Goal: Transaction & Acquisition: Purchase product/service

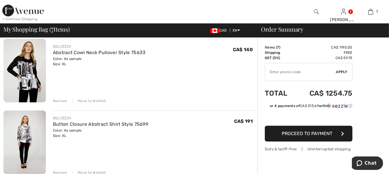
scroll to position [58, 0]
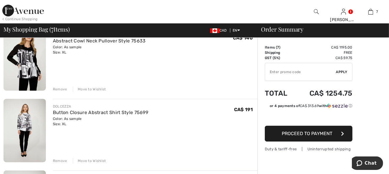
click at [97, 89] on div "Move to Wishlist" at bounding box center [89, 89] width 33 height 5
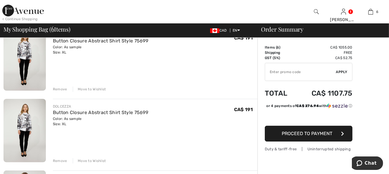
scroll to position [51, 0]
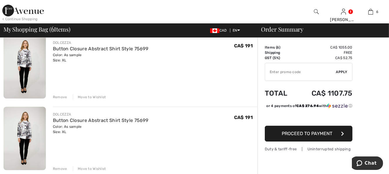
click at [62, 97] on div "Remove" at bounding box center [60, 96] width 14 height 5
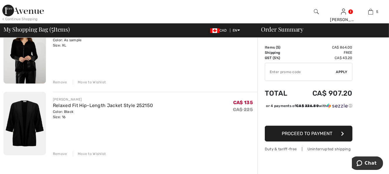
scroll to position [292, 0]
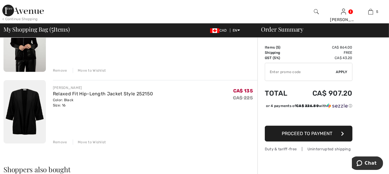
click at [33, 121] on img at bounding box center [25, 111] width 42 height 63
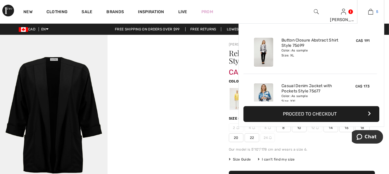
click at [373, 13] on img at bounding box center [370, 11] width 5 height 7
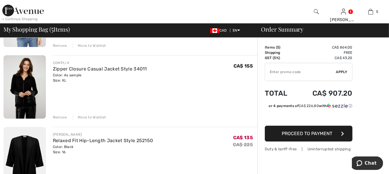
scroll to position [234, 0]
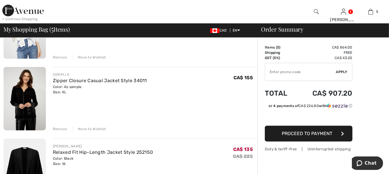
click at [28, 96] on img at bounding box center [25, 98] width 42 height 63
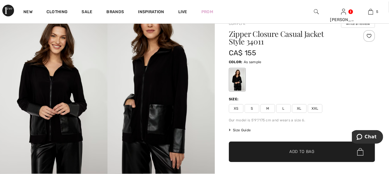
scroll to position [23, 0]
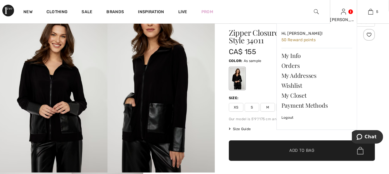
click at [346, 10] on link at bounding box center [343, 12] width 5 height 6
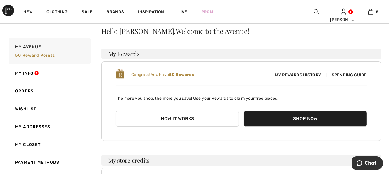
scroll to position [23, 0]
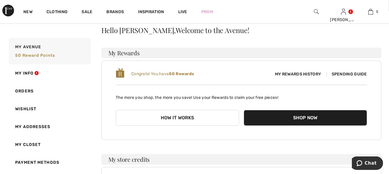
click at [350, 72] on span "Spending Guide" at bounding box center [347, 74] width 40 height 5
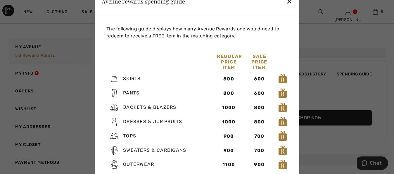
click at [289, 2] on div "✕" at bounding box center [289, 1] width 6 height 12
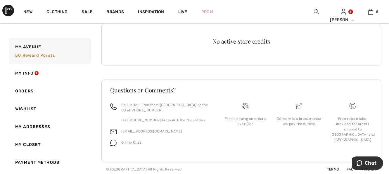
scroll to position [168, 0]
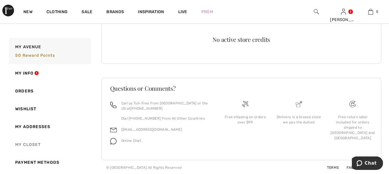
click at [27, 145] on link "My Closet" at bounding box center [49, 145] width 83 height 18
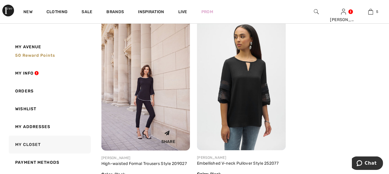
scroll to position [94, 0]
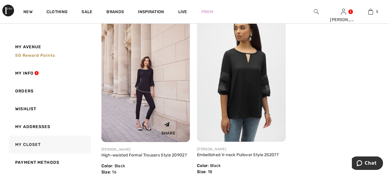
click at [144, 105] on img at bounding box center [145, 75] width 89 height 133
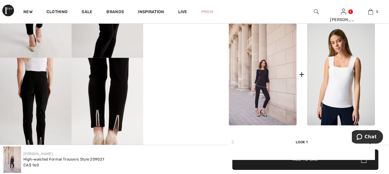
scroll to position [234, 0]
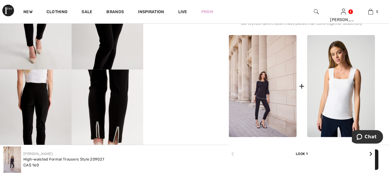
click at [266, 104] on img at bounding box center [263, 86] width 68 height 102
click at [248, 106] on img at bounding box center [263, 86] width 68 height 102
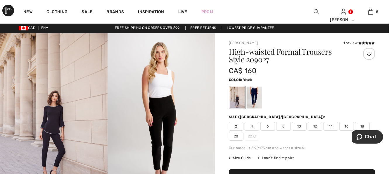
scroll to position [0, 0]
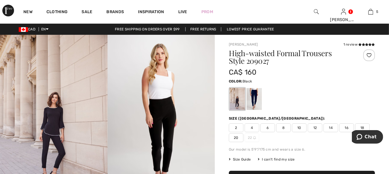
click at [62, 124] on img at bounding box center [54, 115] width 108 height 161
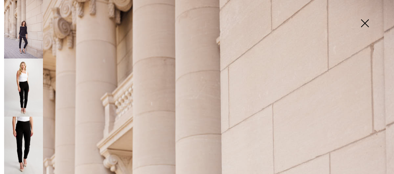
click at [365, 23] on img at bounding box center [364, 24] width 29 height 30
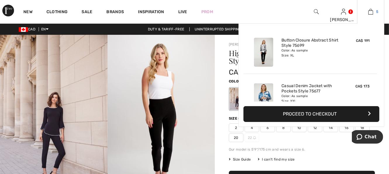
click at [371, 12] on img at bounding box center [370, 11] width 5 height 7
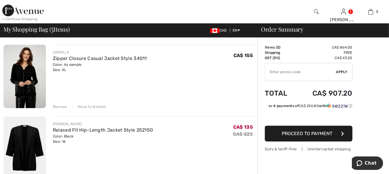
scroll to position [257, 0]
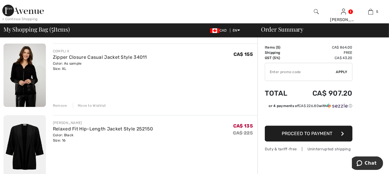
click at [97, 106] on div "Move to Wishlist" at bounding box center [89, 105] width 33 height 5
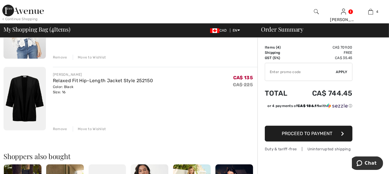
scroll to position [222, 0]
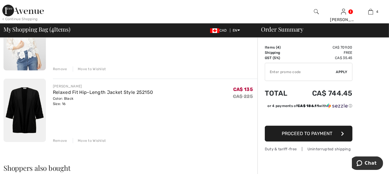
click at [25, 114] on img at bounding box center [25, 110] width 42 height 63
click at [63, 90] on link "Relaxed Fit Hip-Length Jacket Style 252150" at bounding box center [103, 92] width 100 height 6
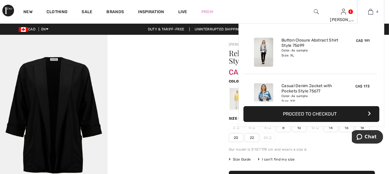
click at [372, 11] on img at bounding box center [370, 11] width 5 height 7
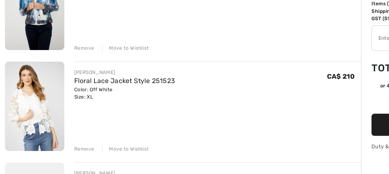
scroll to position [140, 0]
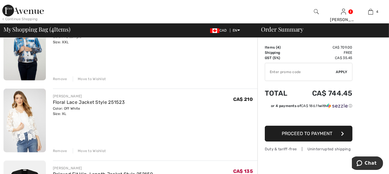
click at [98, 150] on div "Move to Wishlist" at bounding box center [89, 150] width 33 height 5
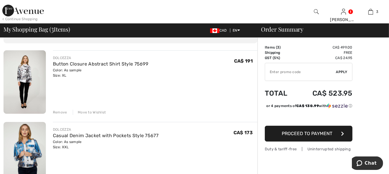
scroll to position [24, 0]
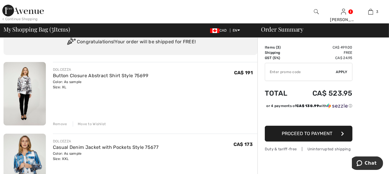
click at [291, 70] on input "TEXT" at bounding box center [300, 72] width 71 height 18
click at [290, 71] on input "TEXT" at bounding box center [300, 72] width 71 height 18
click at [343, 70] on span "Apply" at bounding box center [342, 71] width 12 height 5
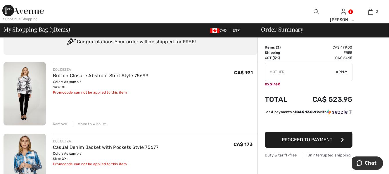
click at [295, 72] on input "TEXT" at bounding box center [300, 72] width 71 height 18
type input "M"
click at [342, 71] on span "Apply" at bounding box center [342, 71] width 12 height 5
click at [294, 71] on input "TEXT" at bounding box center [300, 72] width 71 height 18
type input "S"
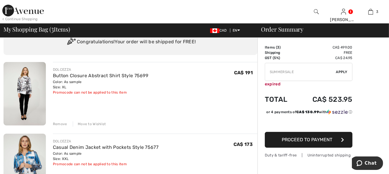
click at [343, 71] on span "Apply" at bounding box center [342, 71] width 12 height 5
click at [282, 70] on input "TEXT" at bounding box center [300, 72] width 71 height 18
click at [284, 72] on input "TEXT" at bounding box center [300, 72] width 71 height 18
type input "S"
click at [342, 72] on span "Apply" at bounding box center [342, 71] width 12 height 5
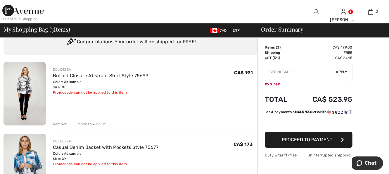
click at [292, 70] on input "TEXT" at bounding box center [300, 72] width 71 height 18
type input "S"
type input "FALLSALE"
click at [342, 70] on span "Apply" at bounding box center [342, 71] width 12 height 5
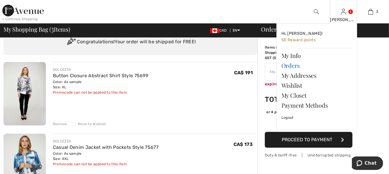
click at [291, 65] on link "Orders" at bounding box center [317, 66] width 71 height 10
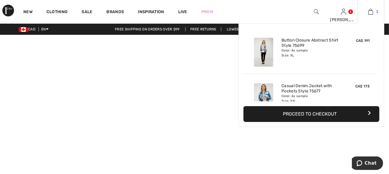
click at [374, 12] on link "3" at bounding box center [371, 11] width 27 height 7
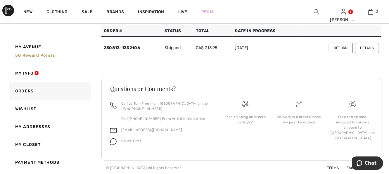
scroll to position [46, 0]
click at [44, 162] on link "Payment Methods" at bounding box center [49, 162] width 83 height 18
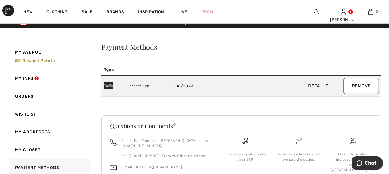
scroll to position [0, 0]
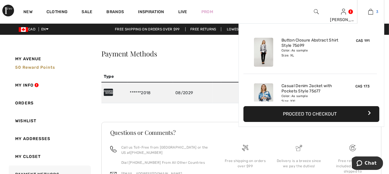
click at [371, 13] on img at bounding box center [370, 11] width 5 height 7
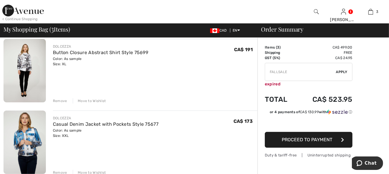
scroll to position [58, 0]
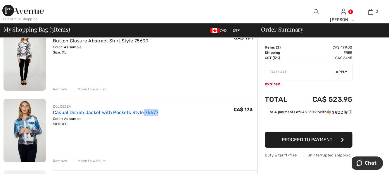
drag, startPoint x: 158, startPoint y: 115, endPoint x: 144, endPoint y: 113, distance: 14.7
click at [144, 113] on div "DOLCEZZA Casual Denim Jacket with Pockets Style 75677 Color: As sample Size: XX…" at bounding box center [155, 115] width 205 height 23
copy link "75677"
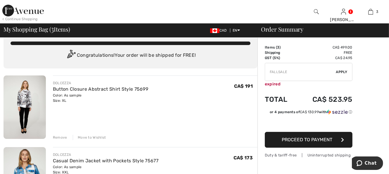
scroll to position [12, 0]
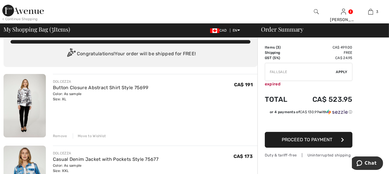
click at [148, 87] on div "DOLCEZZA Button Closure Abstract Shirt Style 75699 Color: As sample Size: XL Fi…" at bounding box center [155, 90] width 205 height 23
drag, startPoint x: 148, startPoint y: 87, endPoint x: 134, endPoint y: 86, distance: 14.1
click at [134, 86] on div "DOLCEZZA Button Closure Abstract Shirt Style 75699 Color: As sample Size: XL Fi…" at bounding box center [155, 90] width 205 height 23
copy link "75699"
click at [158, 120] on div "DOLCEZZA Button Closure Abstract Shirt Style 75699 Color: As sample Size: XL Fi…" at bounding box center [155, 106] width 205 height 65
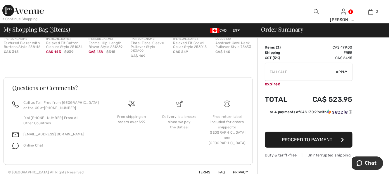
scroll to position [352, 0]
click at [229, 117] on div "Free return label included for orders shipped to [GEOGRAPHIC_DATA] and [GEOGRAP…" at bounding box center [227, 129] width 39 height 32
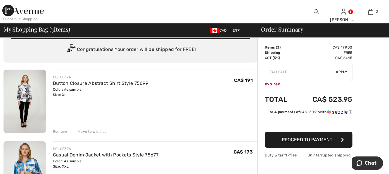
scroll to position [0, 0]
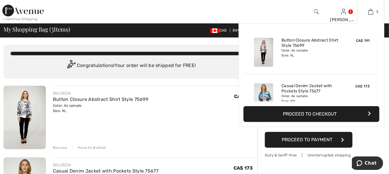
click at [371, 13] on img at bounding box center [370, 11] width 5 height 7
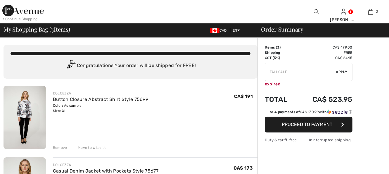
click at [61, 30] on span "My Shopping Bag ( 3 Items)" at bounding box center [37, 29] width 67 height 6
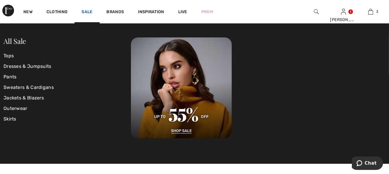
click at [83, 9] on link "Sale" at bounding box center [87, 12] width 11 height 6
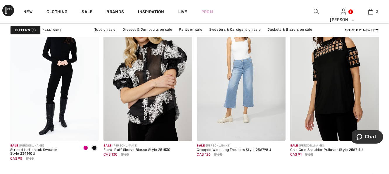
scroll to position [585, 0]
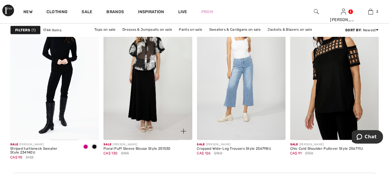
click at [182, 130] on img at bounding box center [183, 131] width 5 height 5
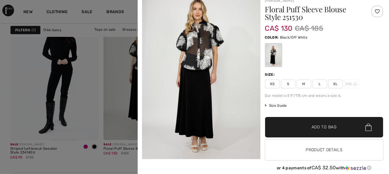
scroll to position [22, 0]
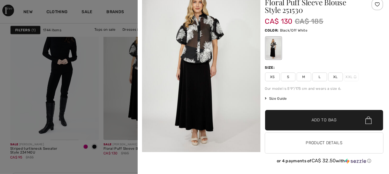
click at [209, 68] on img at bounding box center [201, 66] width 118 height 177
click at [228, 123] on img at bounding box center [201, 66] width 118 height 177
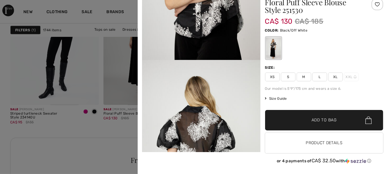
scroll to position [258, 0]
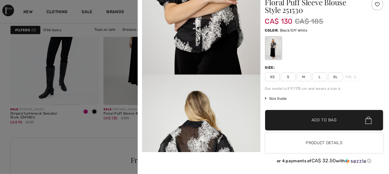
click at [277, 6] on h1 "Floral Puff Sleeve Blouse Style 251530" at bounding box center [314, 6] width 99 height 15
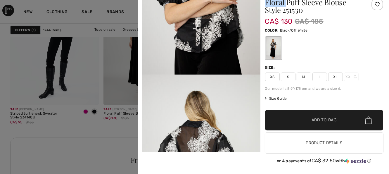
scroll to position [0, 0]
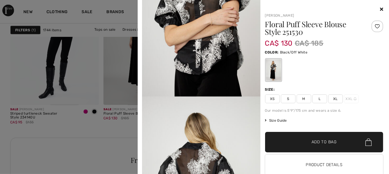
click at [380, 9] on icon at bounding box center [381, 9] width 3 height 5
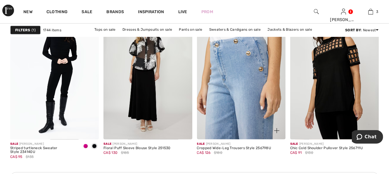
scroll to position [585, 0]
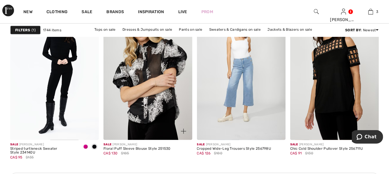
click at [157, 93] on img at bounding box center [147, 73] width 89 height 133
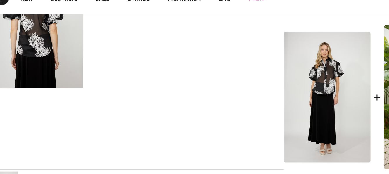
scroll to position [222, 0]
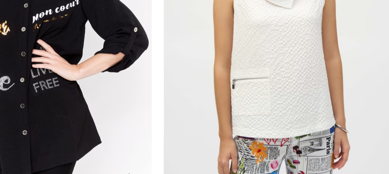
scroll to position [1707, 0]
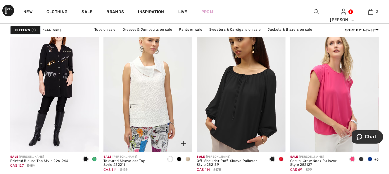
click at [179, 158] on span at bounding box center [179, 159] width 5 height 5
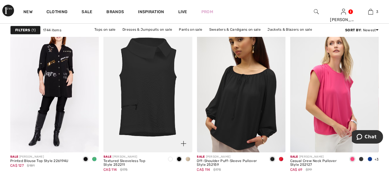
click at [170, 158] on span at bounding box center [170, 159] width 5 height 5
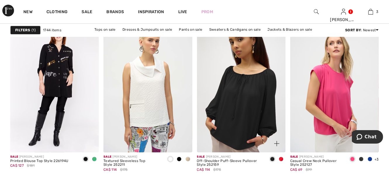
click at [226, 108] on img at bounding box center [241, 85] width 89 height 133
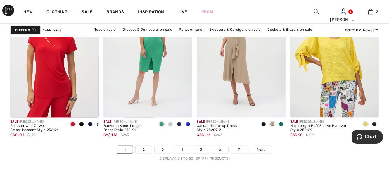
scroll to position [2479, 0]
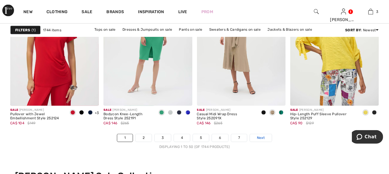
click at [263, 137] on span "Next" at bounding box center [261, 137] width 8 height 5
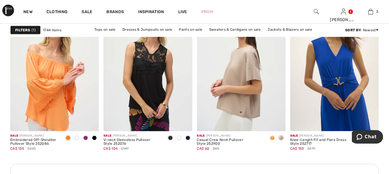
scroll to position [596, 0]
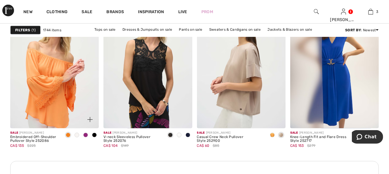
click at [96, 135] on span at bounding box center [94, 135] width 5 height 5
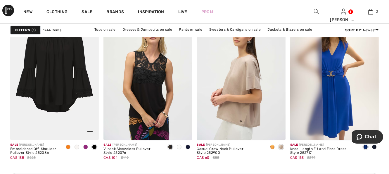
scroll to position [585, 0]
click at [76, 113] on img at bounding box center [54, 73] width 89 height 133
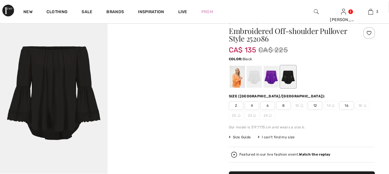
scroll to position [23, 0]
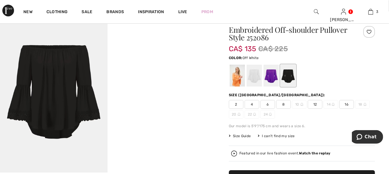
click at [256, 79] on div at bounding box center [254, 76] width 15 height 22
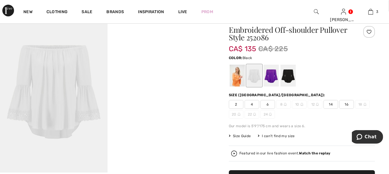
click at [286, 76] on div at bounding box center [288, 76] width 15 height 22
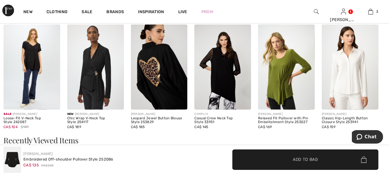
scroll to position [538, 0]
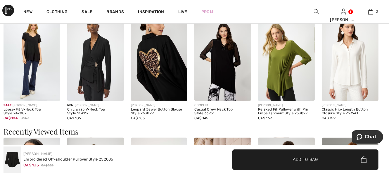
click at [229, 77] on img at bounding box center [222, 58] width 57 height 85
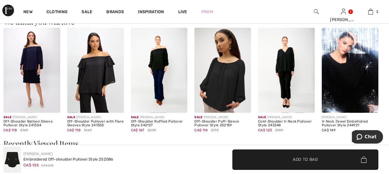
click at [286, 82] on img at bounding box center [286, 70] width 57 height 85
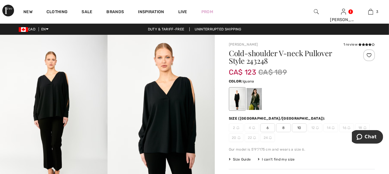
click at [259, 103] on div at bounding box center [254, 99] width 15 height 22
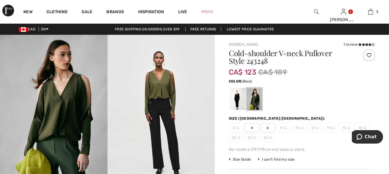
click at [238, 98] on div at bounding box center [237, 99] width 15 height 22
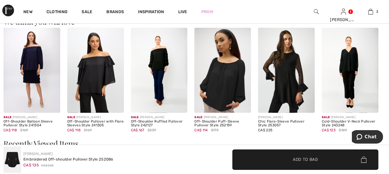
click at [227, 83] on img at bounding box center [222, 70] width 57 height 85
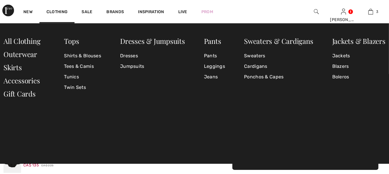
scroll to position [520, 0]
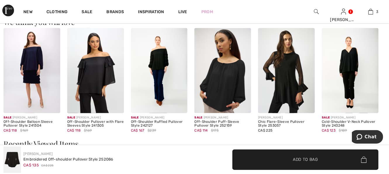
click at [288, 75] on img at bounding box center [286, 70] width 57 height 85
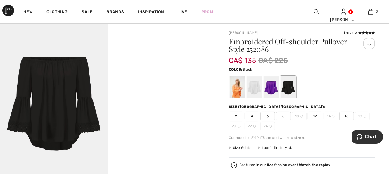
scroll to position [23, 0]
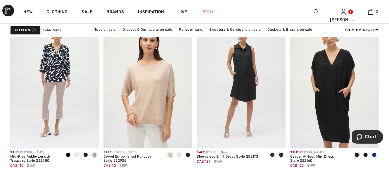
scroll to position [982, 0]
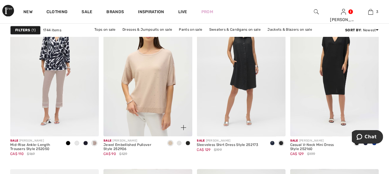
click at [189, 142] on span at bounding box center [188, 143] width 5 height 5
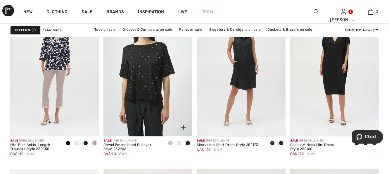
click at [178, 143] on span at bounding box center [179, 143] width 5 height 5
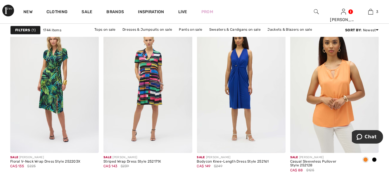
scroll to position [1707, 0]
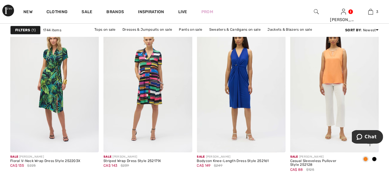
click at [375, 158] on span at bounding box center [374, 159] width 5 height 5
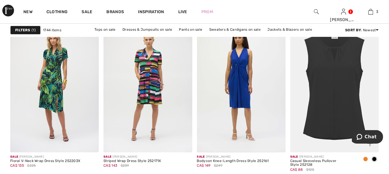
click at [366, 159] on span at bounding box center [365, 159] width 5 height 5
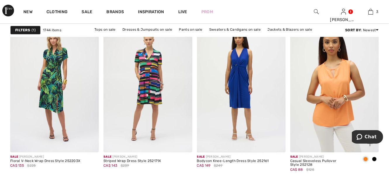
click at [336, 106] on img at bounding box center [334, 85] width 89 height 133
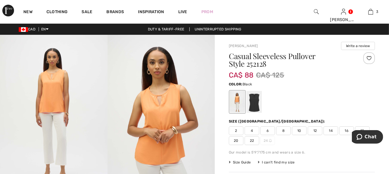
click at [253, 102] on div at bounding box center [254, 102] width 15 height 22
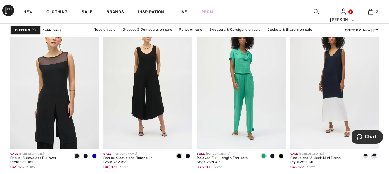
scroll to position [2105, 0]
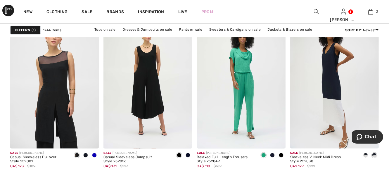
click at [306, 77] on img at bounding box center [334, 81] width 89 height 133
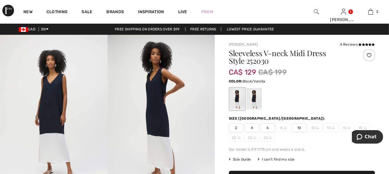
click at [280, 158] on div "I can't find my size" at bounding box center [276, 159] width 37 height 5
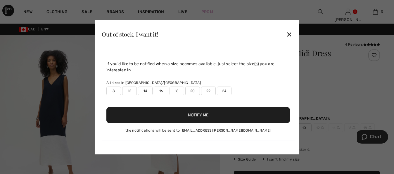
click at [162, 92] on label "16" at bounding box center [161, 91] width 15 height 9
click at [177, 92] on label "18" at bounding box center [177, 91] width 15 height 9
click at [208, 118] on button "Notify Me" at bounding box center [198, 115] width 184 height 16
click at [289, 34] on div "✕" at bounding box center [289, 34] width 6 height 12
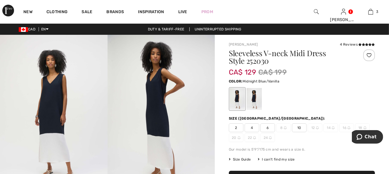
click at [254, 100] on div at bounding box center [254, 99] width 15 height 22
click at [348, 126] on span "16" at bounding box center [346, 127] width 15 height 9
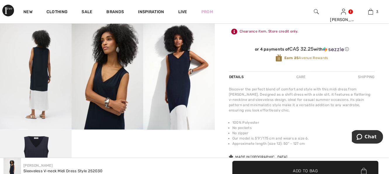
scroll to position [175, 0]
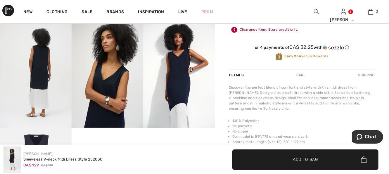
click at [61, 89] on img at bounding box center [36, 73] width 72 height 107
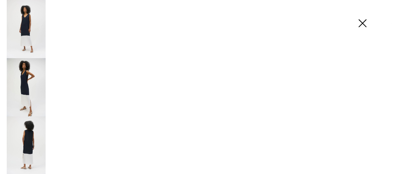
scroll to position [179, 0]
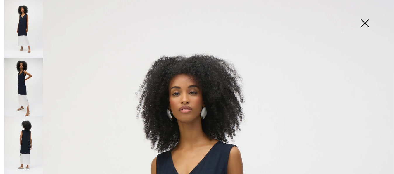
click at [364, 23] on img at bounding box center [364, 24] width 29 height 30
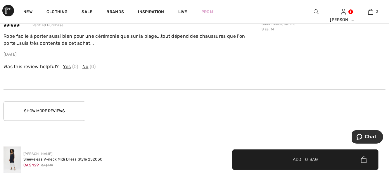
scroll to position [959, 0]
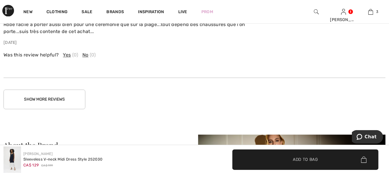
click at [65, 99] on button "Show More Reviews" at bounding box center [45, 99] width 82 height 20
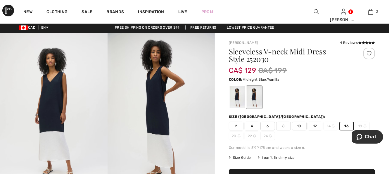
scroll to position [0, 0]
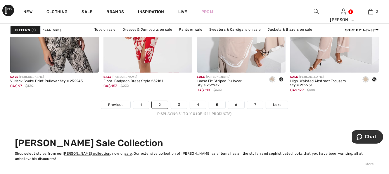
scroll to position [2526, 0]
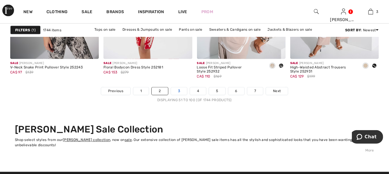
click at [180, 91] on link "3" at bounding box center [179, 91] width 16 height 8
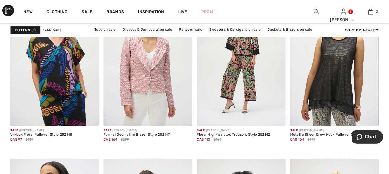
scroll to position [2128, 0]
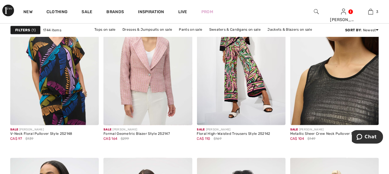
click at [334, 108] on img at bounding box center [334, 58] width 89 height 133
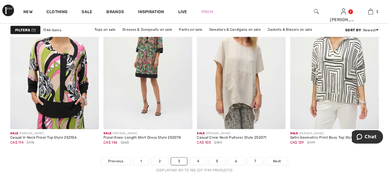
scroll to position [2467, 0]
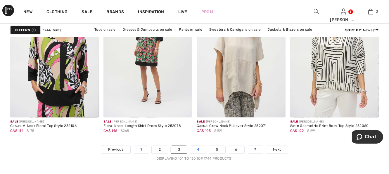
click at [198, 150] on link "4" at bounding box center [198, 150] width 16 height 8
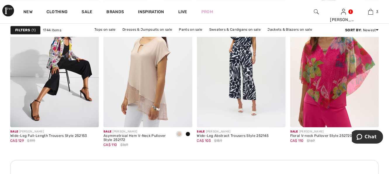
scroll to position [1158, 0]
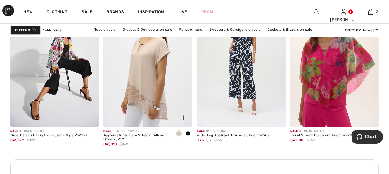
click at [188, 134] on span at bounding box center [188, 133] width 5 height 5
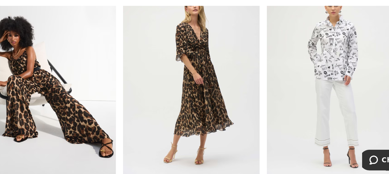
scroll to position [1707, 0]
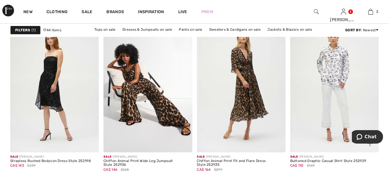
click at [327, 76] on img at bounding box center [334, 85] width 89 height 133
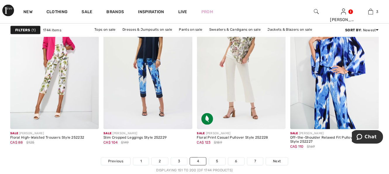
scroll to position [2467, 0]
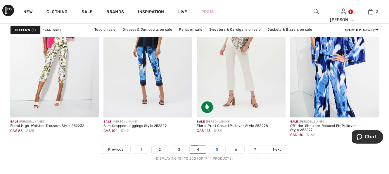
click at [218, 150] on link "5" at bounding box center [217, 150] width 16 height 8
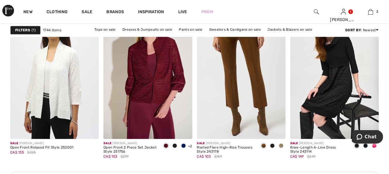
scroll to position [1146, 0]
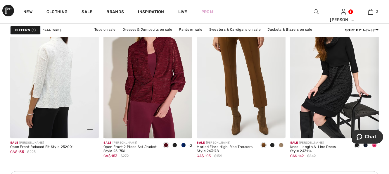
click at [57, 107] on img at bounding box center [54, 71] width 89 height 133
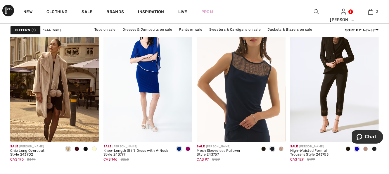
scroll to position [1719, 0]
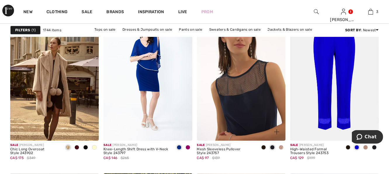
click at [244, 112] on img at bounding box center [241, 74] width 89 height 133
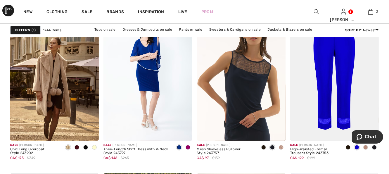
click at [25, 30] on strong "Filters" at bounding box center [22, 29] width 15 height 5
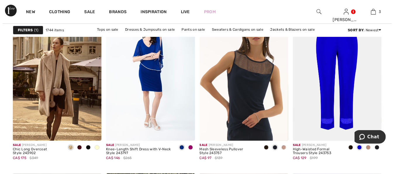
scroll to position [1737, 0]
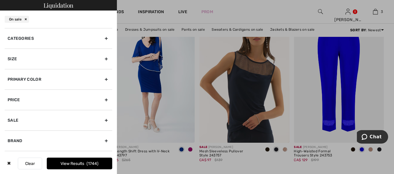
click at [83, 59] on div "Size" at bounding box center [59, 59] width 108 height 20
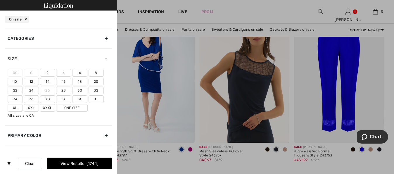
click at [31, 107] on label "Xxl" at bounding box center [31, 108] width 15 height 8
click at [0, 0] on input"] "Xxl" at bounding box center [0, 0] width 0 height 0
click at [16, 108] on label "Xl" at bounding box center [15, 108] width 15 height 8
click at [0, 0] on input"] "Xl" at bounding box center [0, 0] width 0 height 0
click at [83, 82] on label "18" at bounding box center [79, 82] width 15 height 8
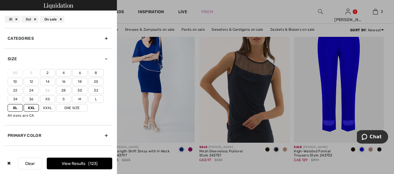
click at [0, 0] on input"] "18" at bounding box center [0, 0] width 0 height 0
click at [64, 82] on label "16" at bounding box center [63, 82] width 15 height 8
click at [0, 0] on input"] "16" at bounding box center [0, 0] width 0 height 0
click at [81, 163] on button "View Results 543" at bounding box center [79, 164] width 65 height 12
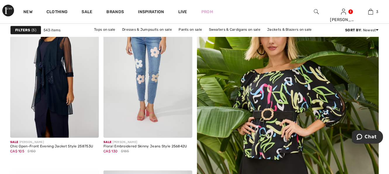
scroll to position [78, 0]
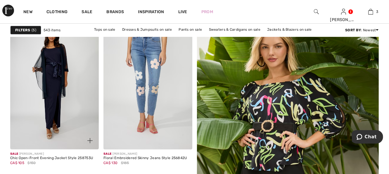
click at [62, 89] on img at bounding box center [54, 82] width 89 height 133
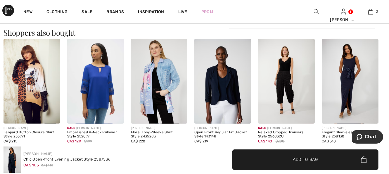
scroll to position [362, 0]
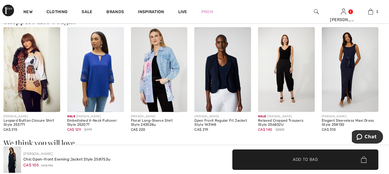
click at [166, 84] on img at bounding box center [159, 69] width 57 height 85
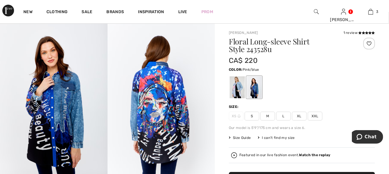
click at [238, 86] on div at bounding box center [237, 87] width 15 height 22
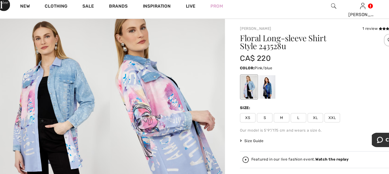
scroll to position [12, 0]
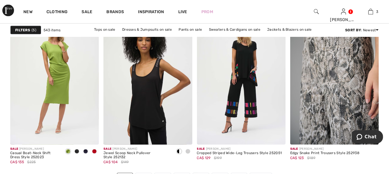
scroll to position [2452, 0]
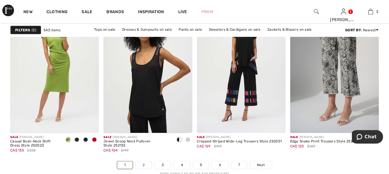
click at [145, 163] on link "2" at bounding box center [144, 165] width 16 height 8
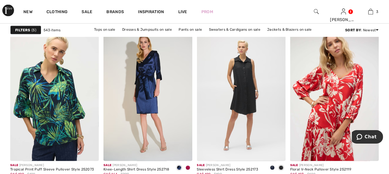
scroll to position [795, 0]
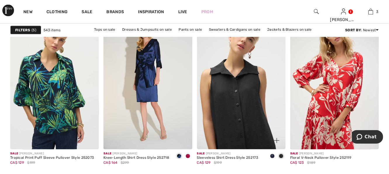
click at [239, 127] on img at bounding box center [241, 82] width 89 height 133
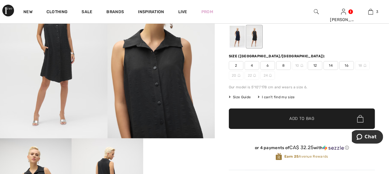
scroll to position [58, 0]
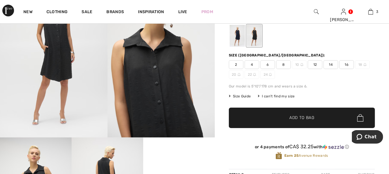
click at [239, 37] on div at bounding box center [237, 36] width 15 height 22
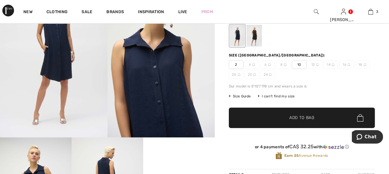
click at [262, 37] on div at bounding box center [254, 36] width 15 height 22
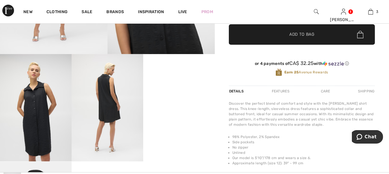
scroll to position [140, 0]
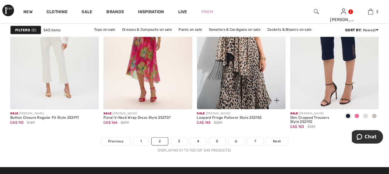
scroll to position [2502, 0]
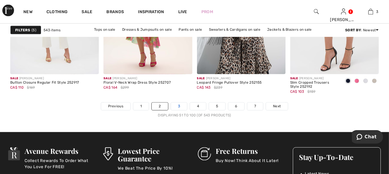
click at [179, 107] on link "3" at bounding box center [179, 107] width 16 height 8
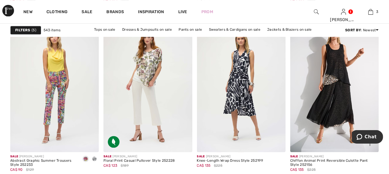
scroll to position [959, 0]
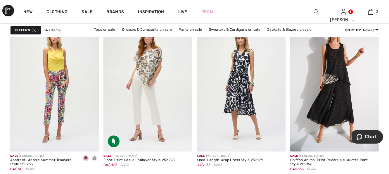
click at [319, 131] on img at bounding box center [334, 84] width 89 height 133
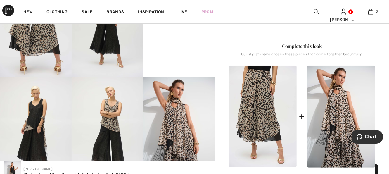
scroll to position [246, 0]
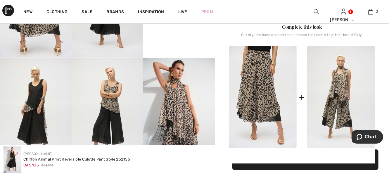
click at [344, 96] on img at bounding box center [341, 97] width 68 height 102
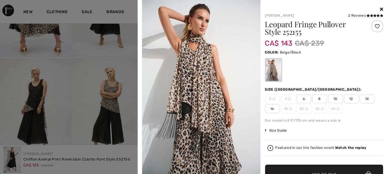
click at [272, 109] on span "16" at bounding box center [272, 108] width 15 height 9
click at [205, 98] on img at bounding box center [201, 88] width 118 height 177
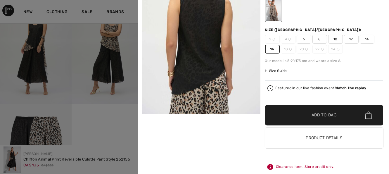
scroll to position [327, 0]
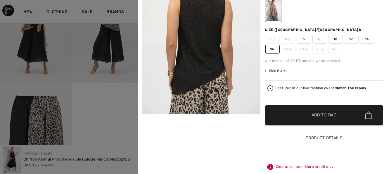
click at [316, 138] on button "Product Details" at bounding box center [324, 138] width 118 height 20
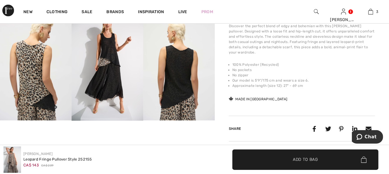
scroll to position [362, 0]
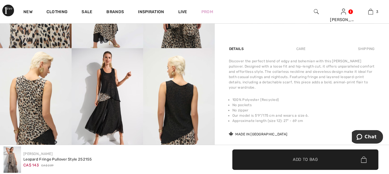
click at [180, 119] on img at bounding box center [179, 101] width 72 height 107
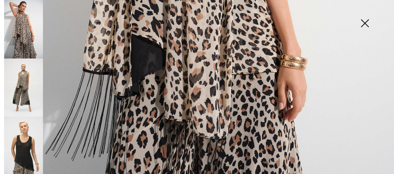
scroll to position [410, 0]
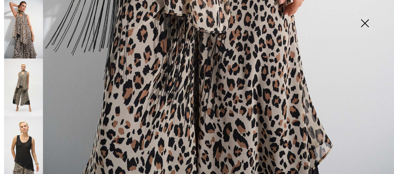
click at [26, 152] on img at bounding box center [23, 146] width 39 height 58
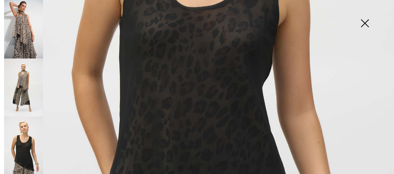
scroll to position [105, 0]
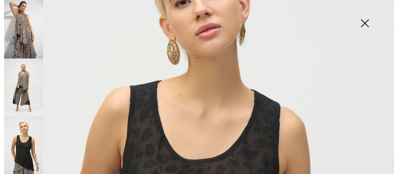
click at [366, 24] on img at bounding box center [364, 24] width 29 height 30
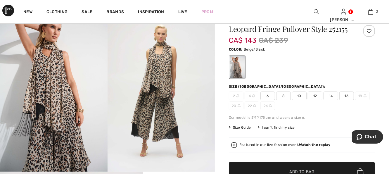
scroll to position [23, 0]
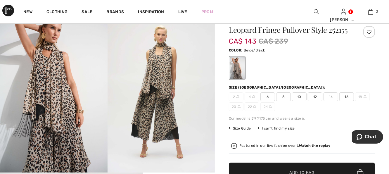
click at [347, 98] on span "16" at bounding box center [346, 96] width 15 height 9
click at [296, 169] on span "✔ Added to Bag Add to Bag" at bounding box center [302, 173] width 146 height 20
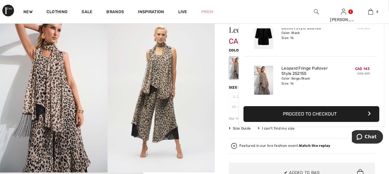
scroll to position [0, 0]
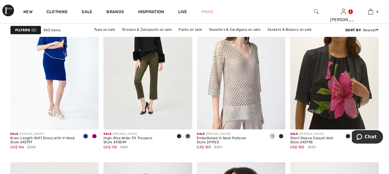
scroll to position [2117, 0]
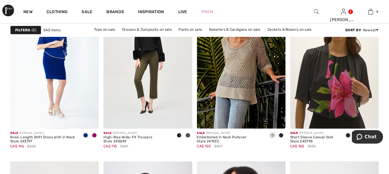
click at [281, 135] on span at bounding box center [281, 135] width 5 height 5
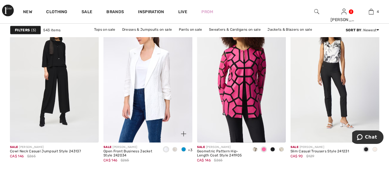
scroll to position [2269, 0]
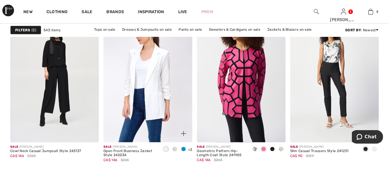
click at [184, 149] on span at bounding box center [183, 149] width 5 height 5
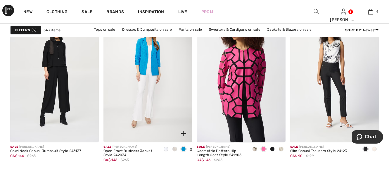
click at [174, 148] on span at bounding box center [174, 149] width 5 height 5
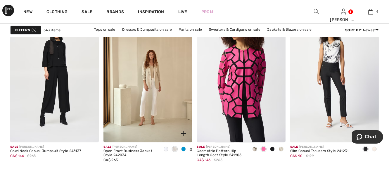
click at [149, 96] on img at bounding box center [147, 75] width 89 height 133
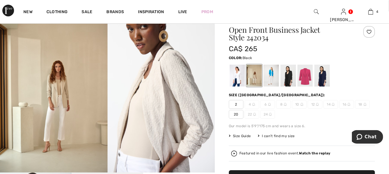
click at [292, 77] on div at bounding box center [288, 76] width 15 height 22
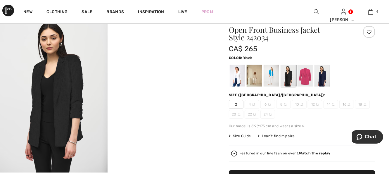
click at [348, 103] on img at bounding box center [349, 104] width 3 height 3
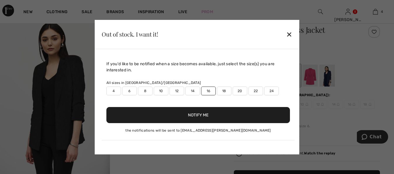
click at [289, 35] on div "✕" at bounding box center [289, 34] width 6 height 12
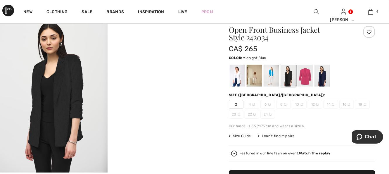
click at [321, 77] on div at bounding box center [322, 76] width 15 height 22
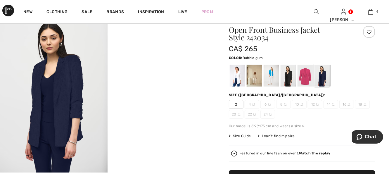
click at [304, 77] on div at bounding box center [305, 76] width 15 height 22
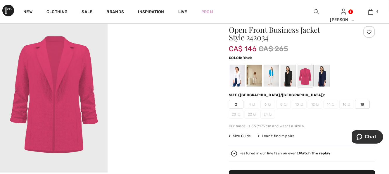
click at [291, 77] on div at bounding box center [288, 76] width 15 height 22
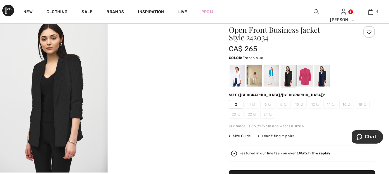
click at [272, 75] on div at bounding box center [271, 76] width 15 height 22
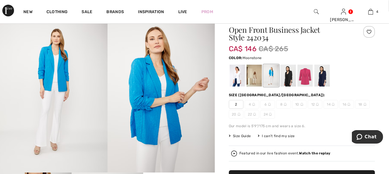
click at [257, 75] on div at bounding box center [254, 76] width 15 height 22
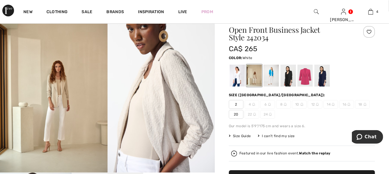
click at [237, 75] on div at bounding box center [237, 76] width 15 height 22
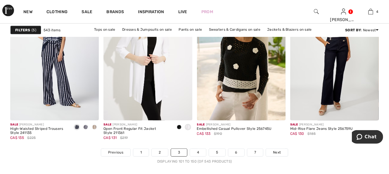
scroll to position [2456, 0]
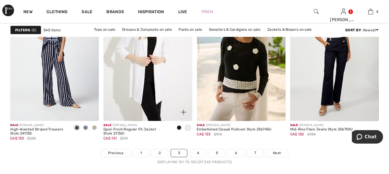
click at [181, 126] on span at bounding box center [179, 127] width 5 height 5
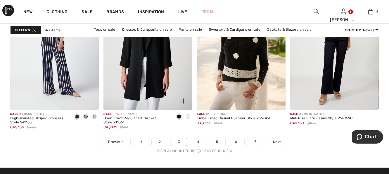
scroll to position [2467, 0]
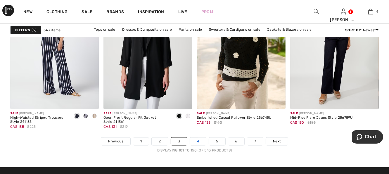
click at [198, 140] on link "4" at bounding box center [198, 142] width 16 height 8
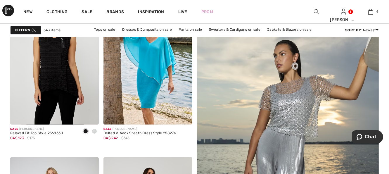
scroll to position [105, 0]
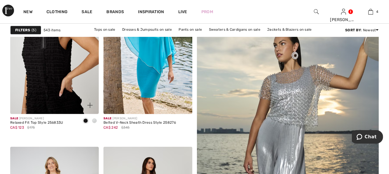
click at [54, 92] on img at bounding box center [54, 47] width 89 height 133
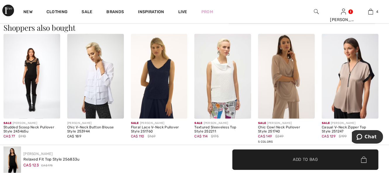
scroll to position [538, 0]
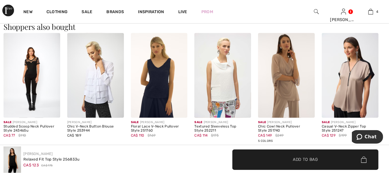
click at [98, 92] on img at bounding box center [95, 75] width 57 height 85
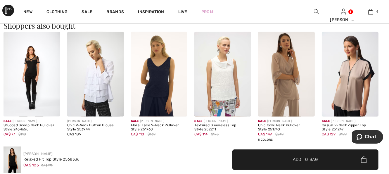
click at [287, 90] on img at bounding box center [286, 74] width 57 height 85
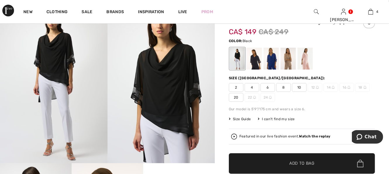
scroll to position [35, 0]
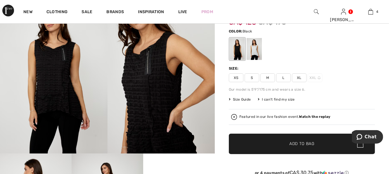
scroll to position [37, 0]
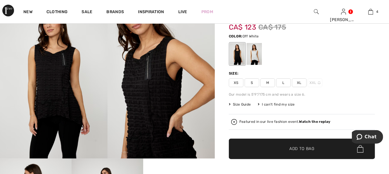
click at [258, 57] on div at bounding box center [254, 54] width 15 height 22
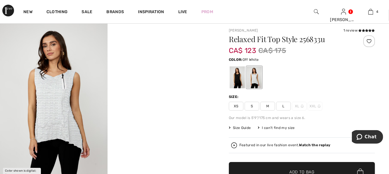
scroll to position [2, 0]
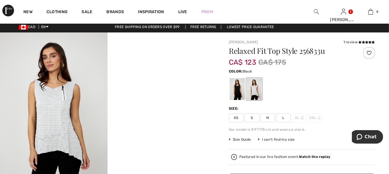
click at [239, 94] on div at bounding box center [237, 89] width 15 height 22
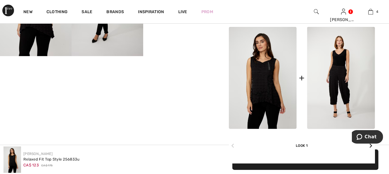
scroll to position [248, 0]
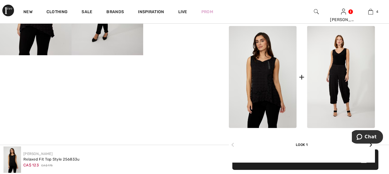
click at [255, 98] on img at bounding box center [263, 77] width 68 height 102
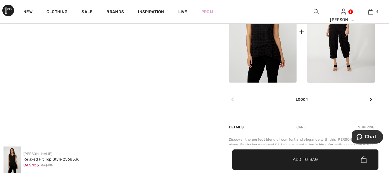
scroll to position [295, 0]
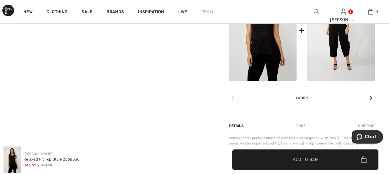
click at [371, 98] on icon at bounding box center [371, 98] width 3 height 5
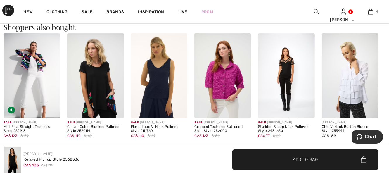
scroll to position [538, 0]
click at [41, 85] on img at bounding box center [32, 75] width 57 height 85
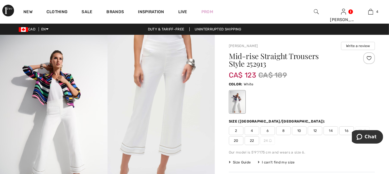
scroll to position [12, 0]
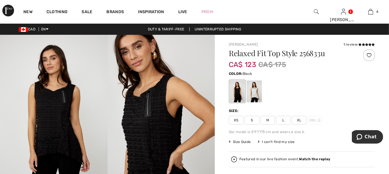
click at [298, 125] on div "Relaxed Fit Top Style 256833u CA$ 123 CA$ 175 Color: Black Size: XS S M L XL XX…" at bounding box center [302, 143] width 146 height 188
click at [297, 120] on span "XL" at bounding box center [299, 120] width 15 height 9
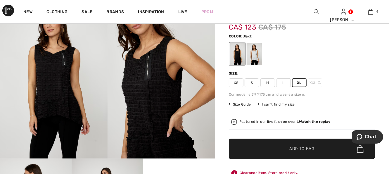
scroll to position [47, 0]
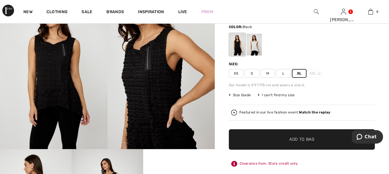
click at [298, 139] on span "Add to Bag" at bounding box center [301, 140] width 25 height 6
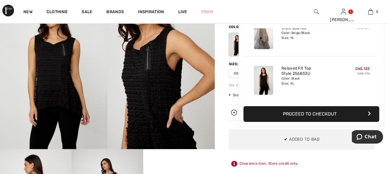
scroll to position [0, 0]
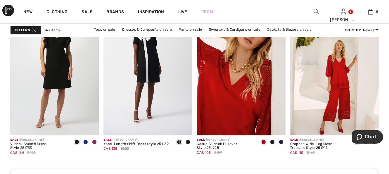
scroll to position [585, 0]
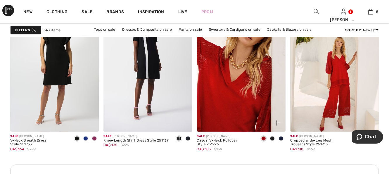
click at [272, 137] on span at bounding box center [272, 138] width 5 height 5
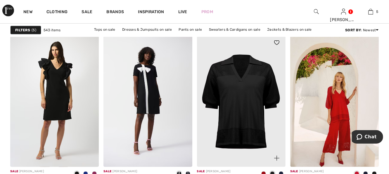
scroll to position [561, 0]
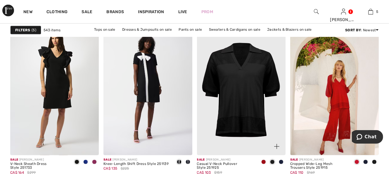
click at [282, 163] on span at bounding box center [281, 162] width 5 height 5
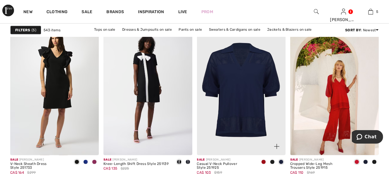
click at [272, 163] on span at bounding box center [272, 162] width 5 height 5
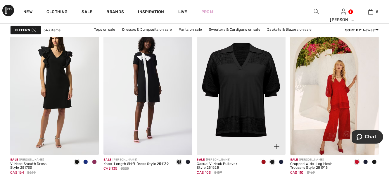
click at [264, 163] on span at bounding box center [263, 162] width 5 height 5
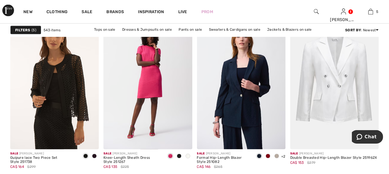
scroll to position [807, 0]
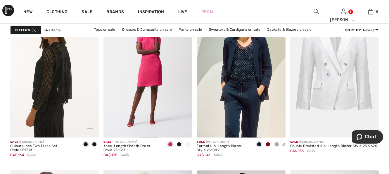
click at [71, 96] on img at bounding box center [54, 71] width 89 height 133
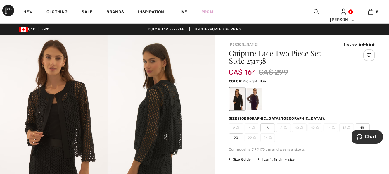
click at [252, 106] on div at bounding box center [254, 99] width 15 height 22
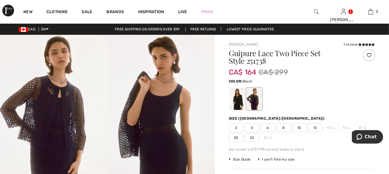
click at [237, 103] on div at bounding box center [237, 99] width 15 height 22
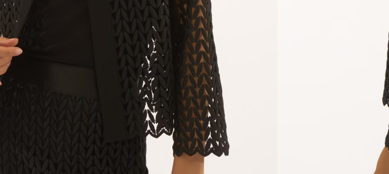
scroll to position [56, 0]
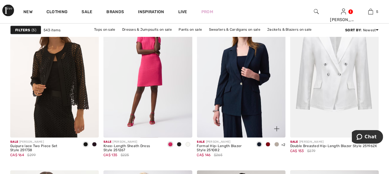
click at [246, 107] on img at bounding box center [241, 71] width 89 height 133
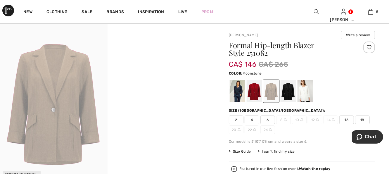
scroll to position [12, 0]
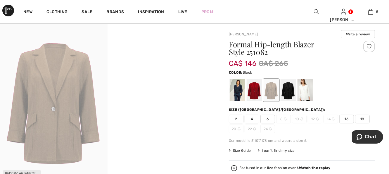
click at [291, 90] on div at bounding box center [288, 90] width 15 height 22
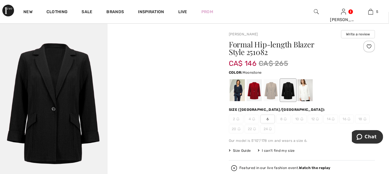
click at [276, 91] on div at bounding box center [271, 90] width 15 height 22
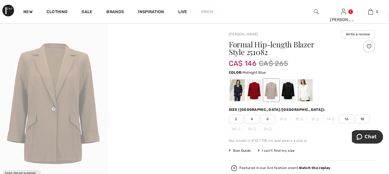
click at [241, 90] on div at bounding box center [237, 90] width 15 height 22
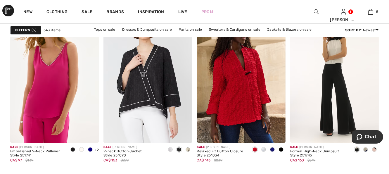
scroll to position [1134, 0]
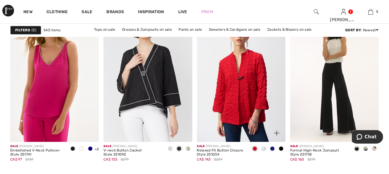
click at [239, 108] on img at bounding box center [241, 75] width 89 height 133
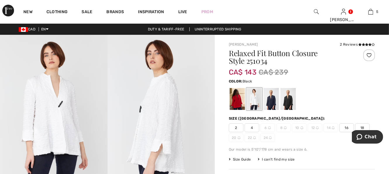
click at [291, 100] on div at bounding box center [288, 99] width 15 height 22
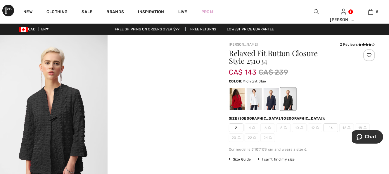
click at [272, 102] on div at bounding box center [271, 99] width 15 height 22
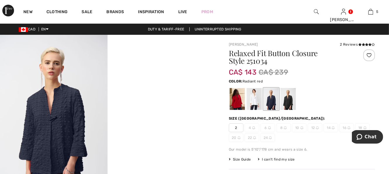
click at [233, 102] on div at bounding box center [237, 99] width 15 height 22
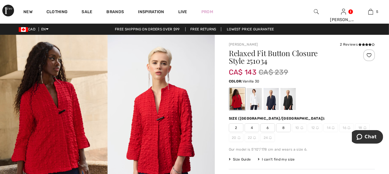
click at [255, 103] on div at bounding box center [254, 99] width 15 height 22
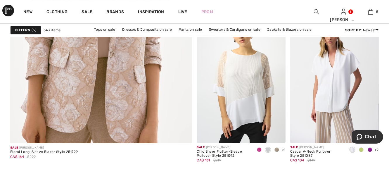
scroll to position [1544, 0]
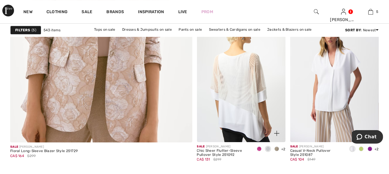
click at [253, 126] on img at bounding box center [241, 75] width 89 height 133
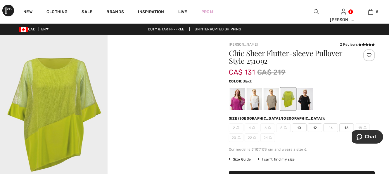
click at [308, 103] on div at bounding box center [305, 99] width 15 height 22
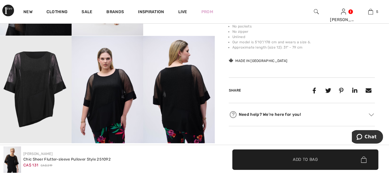
scroll to position [269, 0]
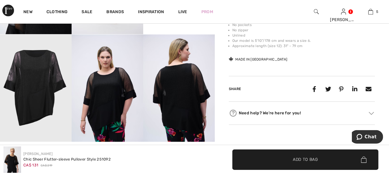
click at [115, 123] on img at bounding box center [108, 88] width 72 height 108
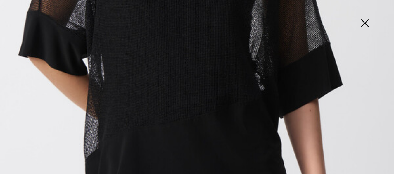
scroll to position [409, 0]
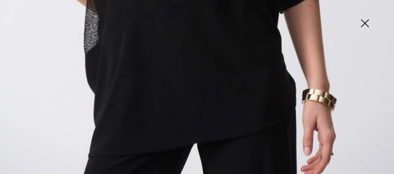
click at [363, 22] on img at bounding box center [364, 24] width 29 height 30
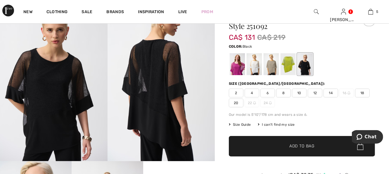
scroll to position [23, 0]
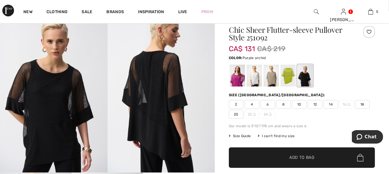
click at [239, 79] on div at bounding box center [237, 76] width 15 height 22
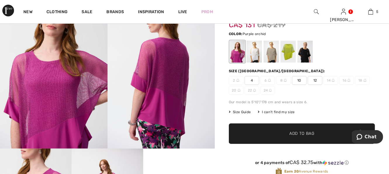
scroll to position [47, 0]
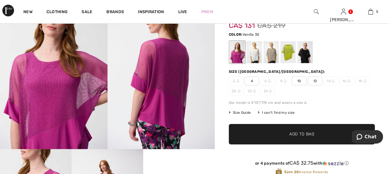
click at [256, 55] on div at bounding box center [254, 52] width 15 height 22
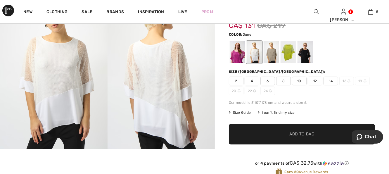
click at [272, 55] on div at bounding box center [271, 52] width 15 height 22
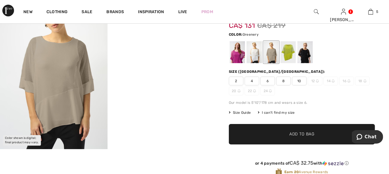
click at [288, 54] on div at bounding box center [288, 52] width 15 height 22
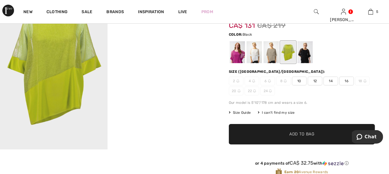
click at [310, 51] on div at bounding box center [305, 52] width 15 height 22
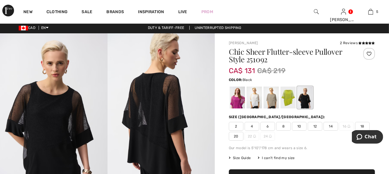
scroll to position [0, 0]
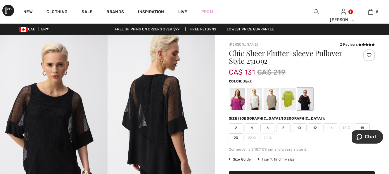
click at [332, 130] on span "14" at bounding box center [331, 127] width 15 height 9
click at [331, 139] on div "2 4 6 8 10 12 14 16 18 20 22 24" at bounding box center [302, 132] width 146 height 19
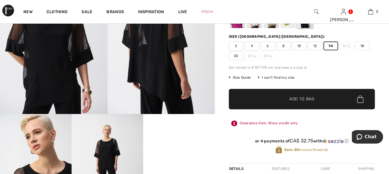
scroll to position [70, 0]
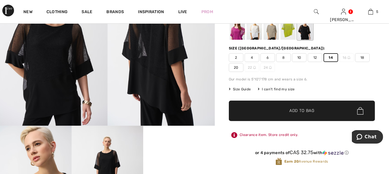
click at [297, 109] on span "Add to Bag" at bounding box center [301, 111] width 25 height 6
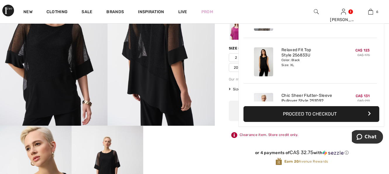
scroll to position [200, 0]
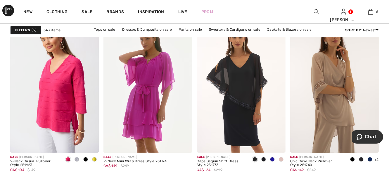
scroll to position [1707, 0]
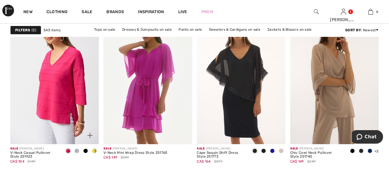
click at [86, 151] on span at bounding box center [85, 151] width 5 height 5
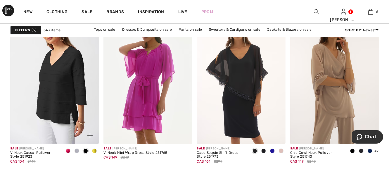
click at [69, 106] on img at bounding box center [54, 77] width 89 height 133
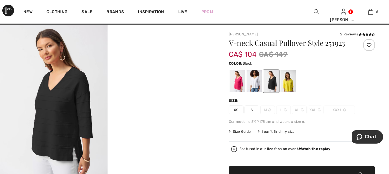
scroll to position [12, 0]
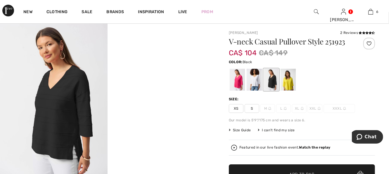
click at [269, 82] on div at bounding box center [271, 80] width 15 height 22
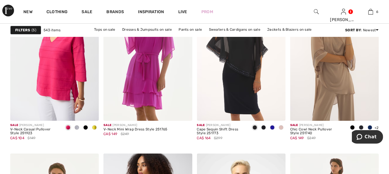
scroll to position [1742, 0]
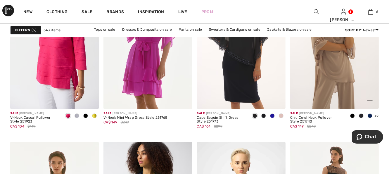
click at [360, 115] on span at bounding box center [361, 115] width 5 height 5
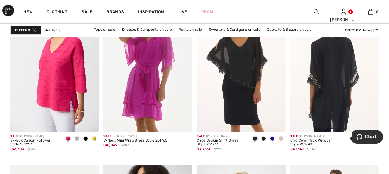
scroll to position [1719, 0]
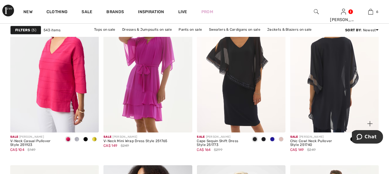
click at [333, 99] on img at bounding box center [334, 65] width 89 height 133
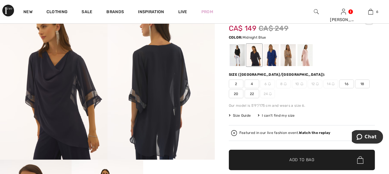
scroll to position [35, 0]
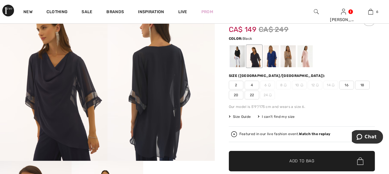
click at [237, 63] on div at bounding box center [237, 56] width 15 height 22
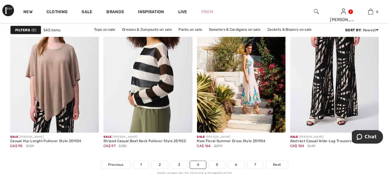
scroll to position [2456, 0]
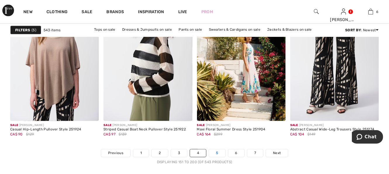
click at [217, 155] on link "5" at bounding box center [217, 153] width 16 height 8
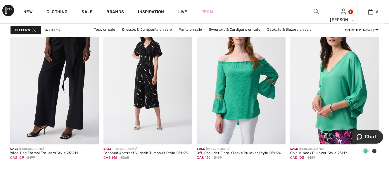
scroll to position [573, 0]
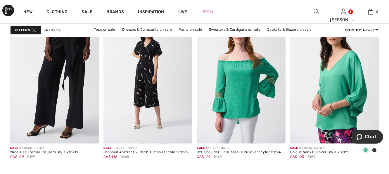
click at [375, 149] on span at bounding box center [374, 150] width 5 height 5
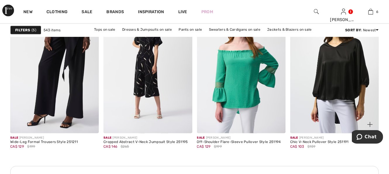
scroll to position [585, 0]
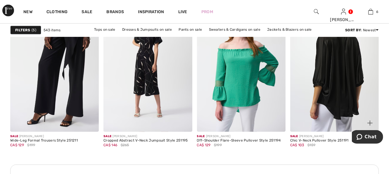
click at [348, 95] on img at bounding box center [334, 65] width 89 height 133
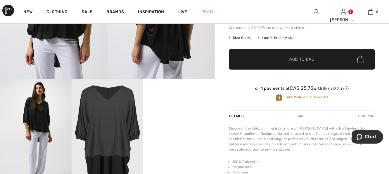
scroll to position [129, 0]
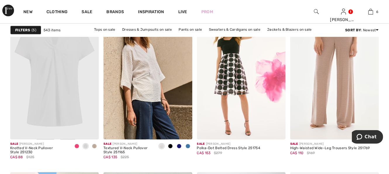
scroll to position [2105, 0]
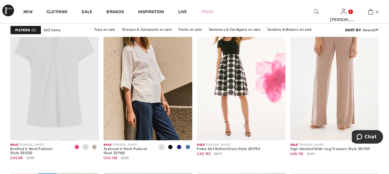
click at [168, 116] on div at bounding box center [180, 128] width 24 height 24
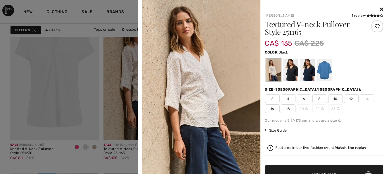
click at [288, 74] on div at bounding box center [290, 70] width 15 height 22
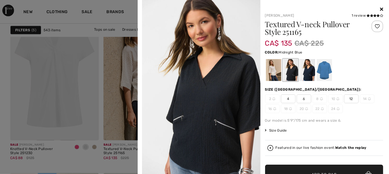
click at [308, 73] on div at bounding box center [307, 70] width 15 height 22
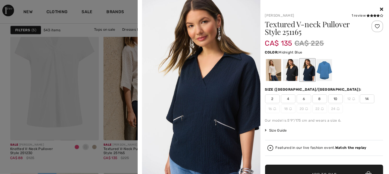
click at [380, 7] on icon at bounding box center [381, 9] width 3 height 5
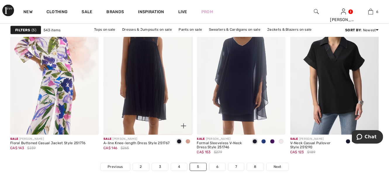
scroll to position [2444, 0]
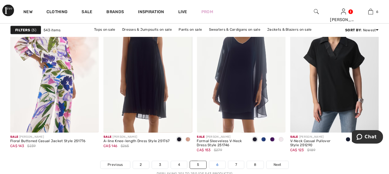
click at [220, 164] on link "6" at bounding box center [217, 165] width 16 height 8
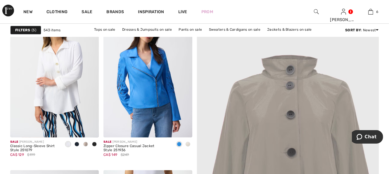
scroll to position [94, 0]
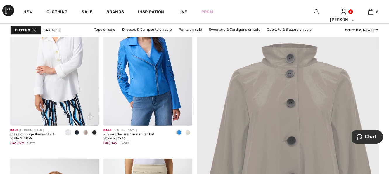
click at [77, 131] on span at bounding box center [77, 132] width 5 height 5
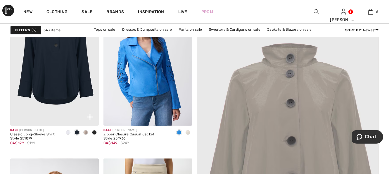
click at [85, 132] on span at bounding box center [85, 132] width 5 height 5
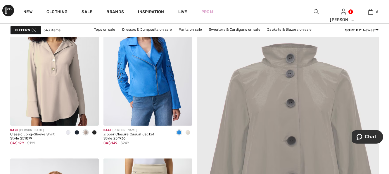
click at [97, 132] on div at bounding box center [94, 133] width 9 height 10
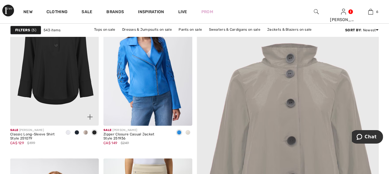
click at [56, 72] on img at bounding box center [54, 59] width 89 height 133
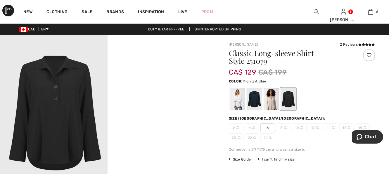
click at [258, 98] on div at bounding box center [254, 99] width 15 height 22
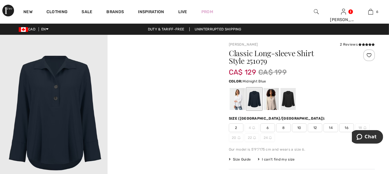
click at [349, 44] on div "2 Reviews" at bounding box center [357, 44] width 35 height 5
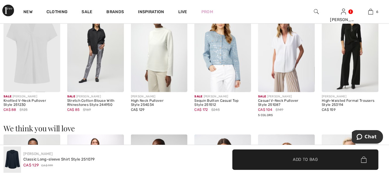
scroll to position [409, 0]
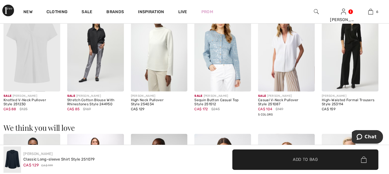
click at [109, 46] on img at bounding box center [95, 49] width 57 height 85
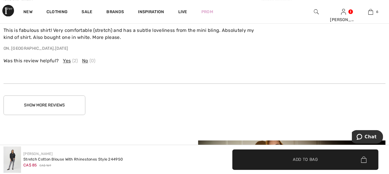
scroll to position [982, 0]
click at [57, 104] on button "Show More Reviews" at bounding box center [45, 105] width 82 height 20
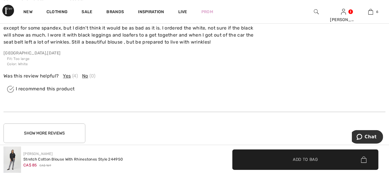
scroll to position [1345, 0]
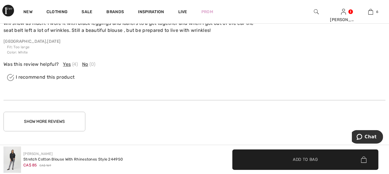
click at [62, 120] on button "Show More Reviews" at bounding box center [45, 122] width 82 height 20
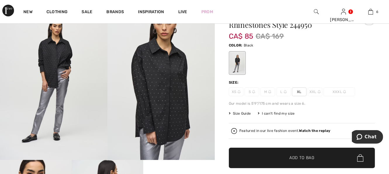
scroll to position [35, 0]
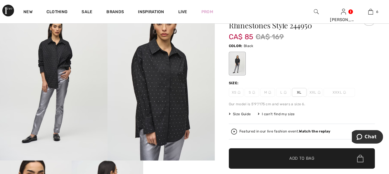
click at [294, 157] on span "Add to Bag" at bounding box center [301, 159] width 25 height 6
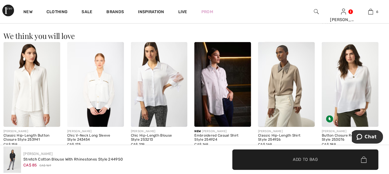
scroll to position [525, 0]
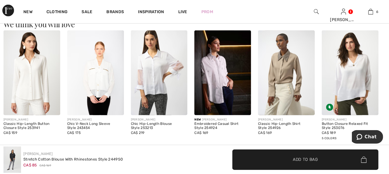
click at [100, 78] on img at bounding box center [95, 72] width 57 height 85
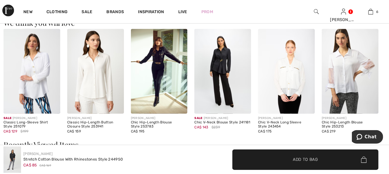
click at [348, 89] on img at bounding box center [350, 71] width 57 height 85
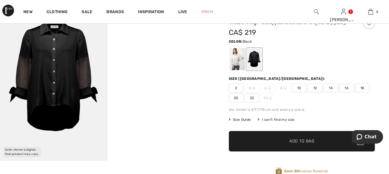
scroll to position [47, 0]
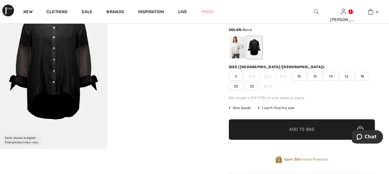
click at [257, 47] on div at bounding box center [254, 48] width 15 height 22
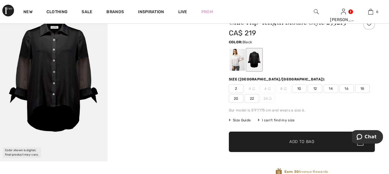
scroll to position [35, 0]
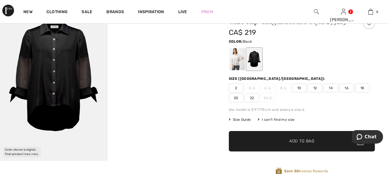
click at [348, 88] on span "16" at bounding box center [346, 88] width 15 height 9
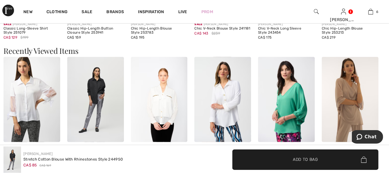
scroll to position [621, 0]
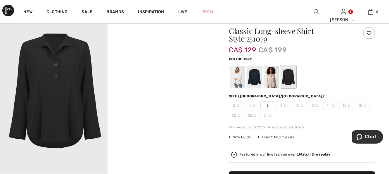
scroll to position [23, 0]
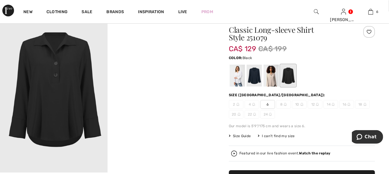
click at [287, 75] on div at bounding box center [288, 76] width 15 height 22
click at [254, 74] on div at bounding box center [254, 76] width 15 height 22
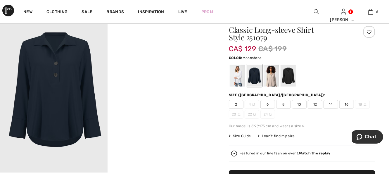
click at [268, 82] on div at bounding box center [271, 76] width 15 height 22
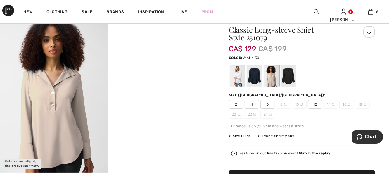
click at [237, 74] on div at bounding box center [237, 76] width 15 height 22
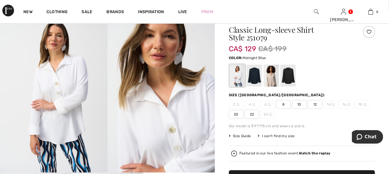
click at [254, 78] on div at bounding box center [254, 76] width 15 height 22
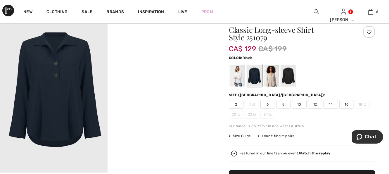
click at [290, 74] on div at bounding box center [288, 76] width 15 height 22
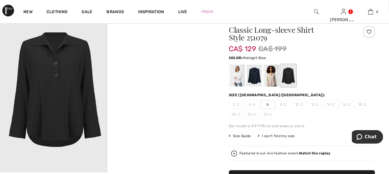
click at [254, 75] on div at bounding box center [254, 76] width 15 height 22
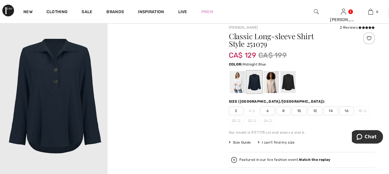
scroll to position [0, 0]
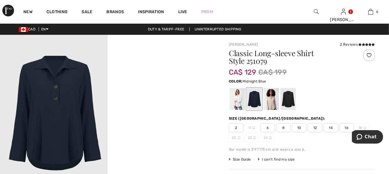
click at [347, 127] on span "16" at bounding box center [346, 127] width 15 height 9
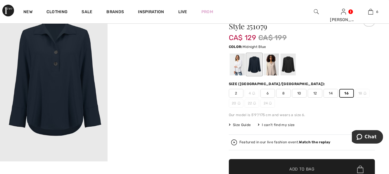
scroll to position [35, 0]
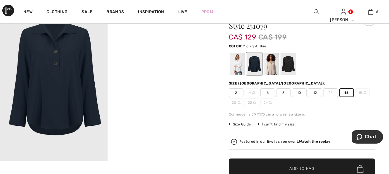
click at [316, 168] on span "✔ Added to Bag Add to Bag" at bounding box center [302, 168] width 146 height 20
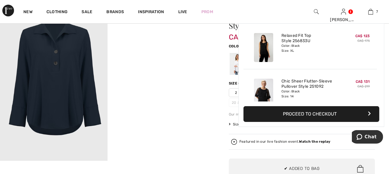
scroll to position [246, 0]
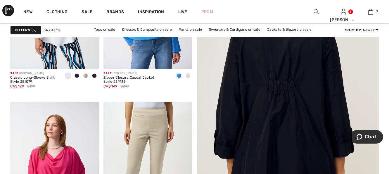
scroll to position [117, 0]
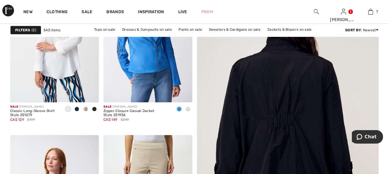
click at [300, 115] on img at bounding box center [288, 133] width 218 height 328
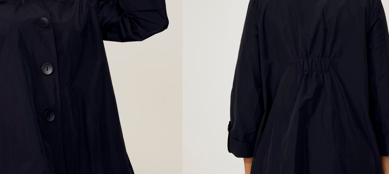
scroll to position [12, 0]
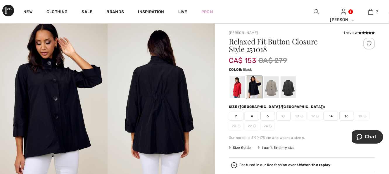
click at [291, 91] on div at bounding box center [288, 87] width 15 height 22
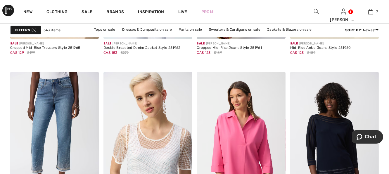
scroll to position [2432, 0]
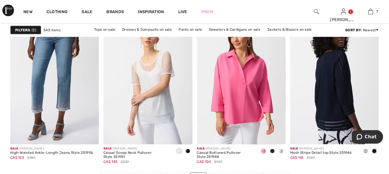
click at [316, 105] on img at bounding box center [334, 77] width 89 height 133
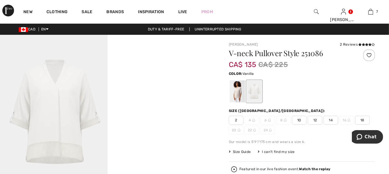
scroll to position [12, 0]
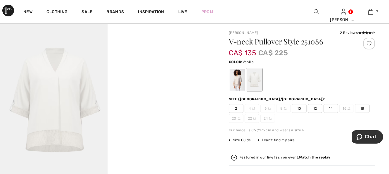
click at [260, 79] on div at bounding box center [254, 80] width 15 height 22
click at [237, 82] on div at bounding box center [237, 80] width 15 height 22
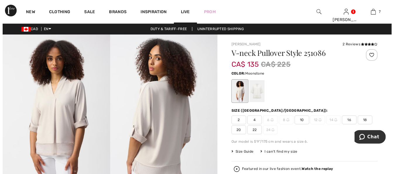
scroll to position [0, 0]
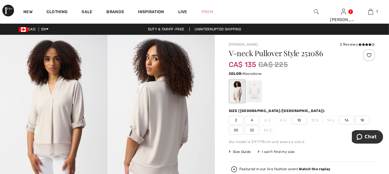
click at [314, 11] on img at bounding box center [316, 11] width 5 height 7
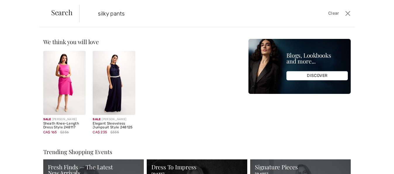
type input "silky pants"
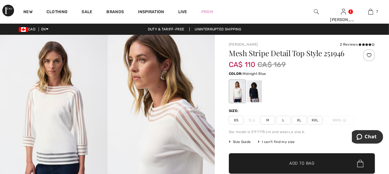
click at [254, 91] on div at bounding box center [254, 91] width 15 height 22
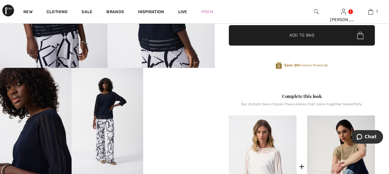
scroll to position [129, 0]
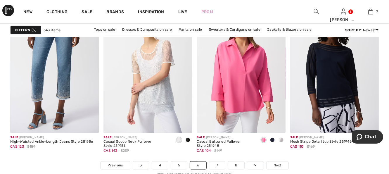
scroll to position [2444, 0]
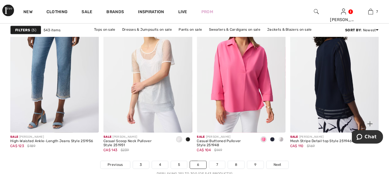
click at [327, 105] on img at bounding box center [334, 66] width 89 height 133
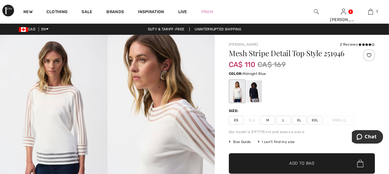
click at [257, 92] on div at bounding box center [254, 91] width 15 height 22
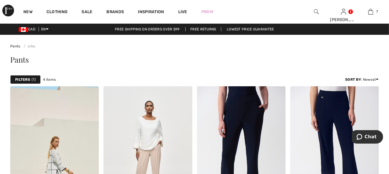
click at [315, 13] on img at bounding box center [316, 11] width 5 height 7
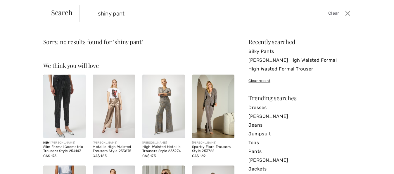
type input "shiny pant"
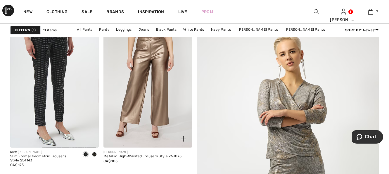
scroll to position [70, 0]
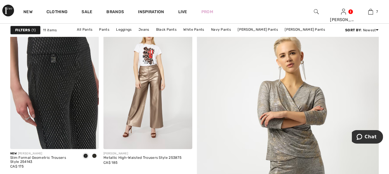
click at [63, 86] on img at bounding box center [54, 82] width 89 height 133
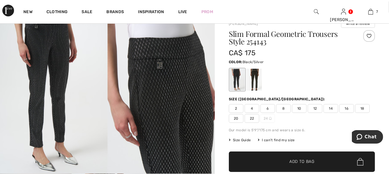
scroll to position [22, 0]
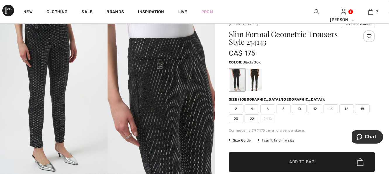
click at [258, 78] on div at bounding box center [254, 80] width 15 height 22
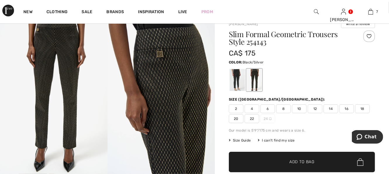
click at [234, 79] on div at bounding box center [237, 80] width 15 height 22
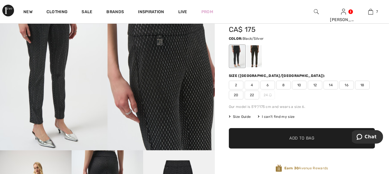
scroll to position [47, 0]
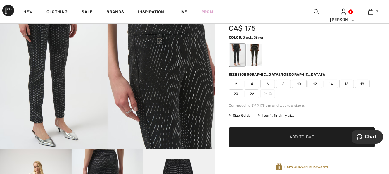
click at [346, 86] on span "16" at bounding box center [346, 84] width 15 height 9
click at [307, 137] on span "Add to Bag" at bounding box center [301, 137] width 25 height 6
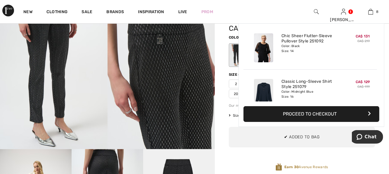
scroll to position [291, 0]
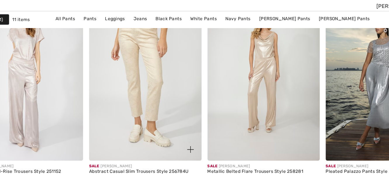
scroll to position [409, 0]
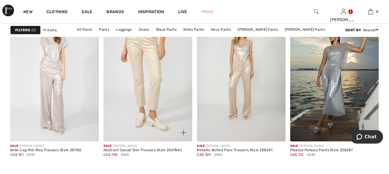
click at [139, 104] on img at bounding box center [147, 74] width 89 height 133
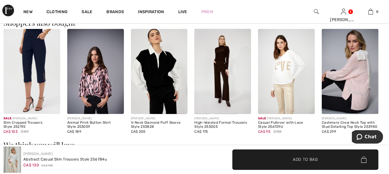
scroll to position [421, 0]
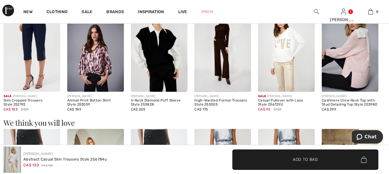
click at [286, 58] on img at bounding box center [286, 49] width 57 height 85
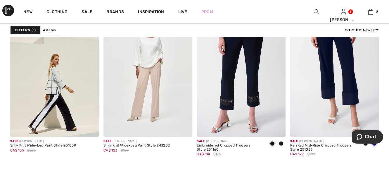
scroll to position [94, 0]
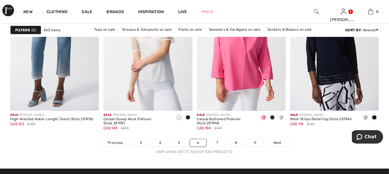
scroll to position [2467, 0]
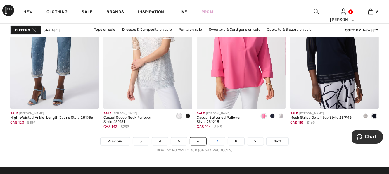
click at [219, 141] on link "7" at bounding box center [217, 142] width 16 height 8
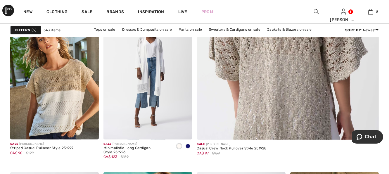
scroll to position [257, 0]
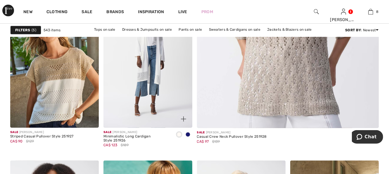
click at [188, 135] on span at bounding box center [188, 134] width 5 height 5
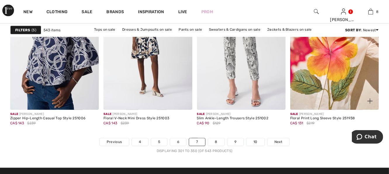
scroll to position [2467, 0]
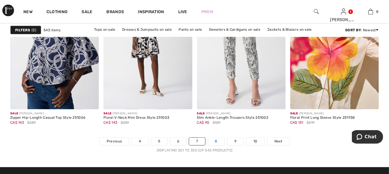
click at [215, 144] on link "8" at bounding box center [216, 142] width 16 height 8
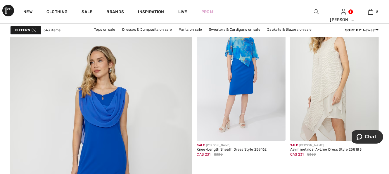
scroll to position [1380, 0]
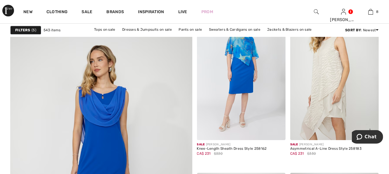
click at [338, 106] on img at bounding box center [334, 73] width 89 height 133
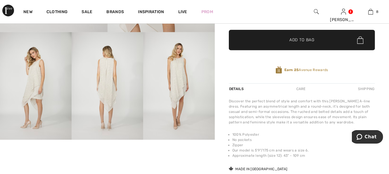
scroll to position [175, 0]
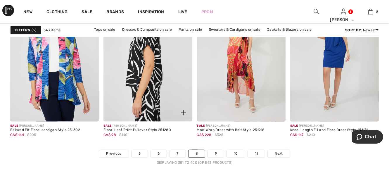
scroll to position [2456, 0]
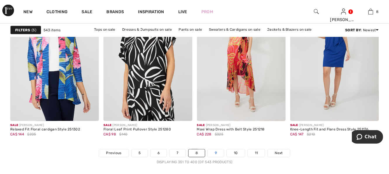
click at [217, 153] on link "9" at bounding box center [216, 153] width 16 height 8
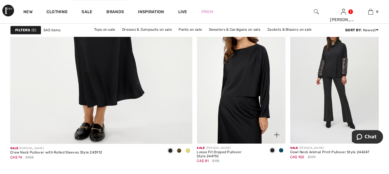
scroll to position [1544, 0]
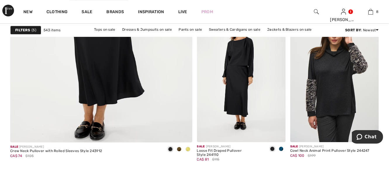
click at [333, 85] on img at bounding box center [334, 75] width 89 height 133
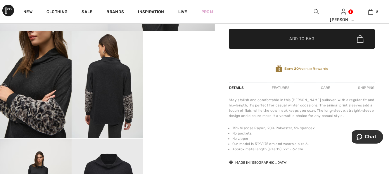
scroll to position [164, 0]
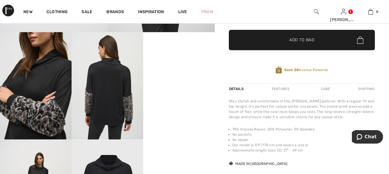
click at [280, 88] on div "Features" at bounding box center [280, 89] width 27 height 11
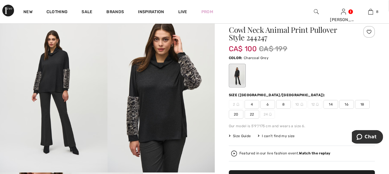
scroll to position [12, 0]
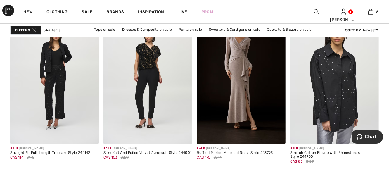
click at [329, 108] on img at bounding box center [334, 77] width 89 height 133
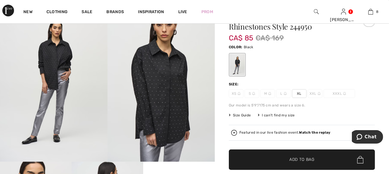
scroll to position [35, 0]
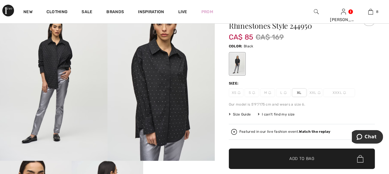
click at [325, 155] on span "✔ Added to Bag Add to Bag" at bounding box center [302, 159] width 146 height 20
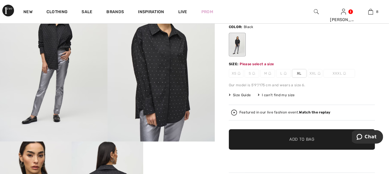
scroll to position [69, 0]
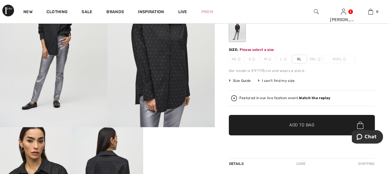
click span "XL"
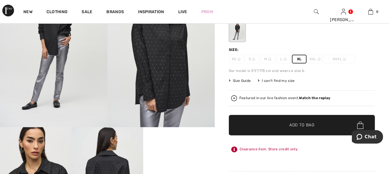
click span "✔ Added to Bag Add to Bag"
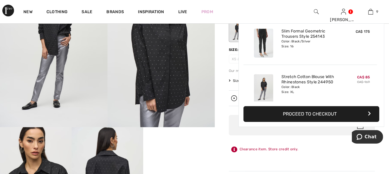
scroll to position [330, 0]
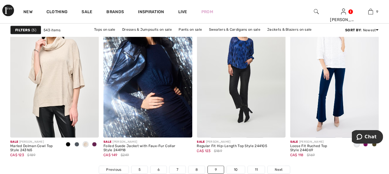
scroll to position [2451, 0]
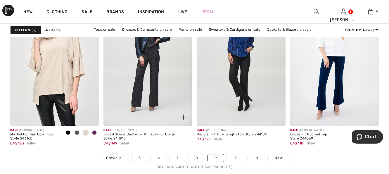
click at [153, 101] on img at bounding box center [147, 59] width 89 height 133
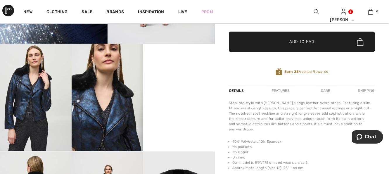
scroll to position [164, 0]
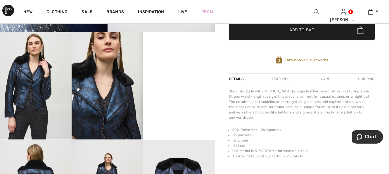
click at [281, 78] on div "Features" at bounding box center [280, 79] width 27 height 11
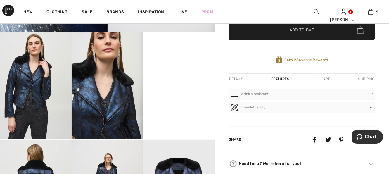
click at [326, 78] on div "Care" at bounding box center [325, 79] width 19 height 11
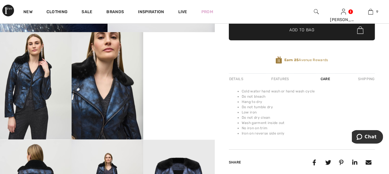
click at [237, 77] on div "Details" at bounding box center [237, 79] width 16 height 11
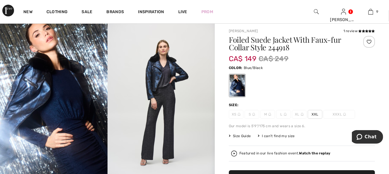
scroll to position [0, 0]
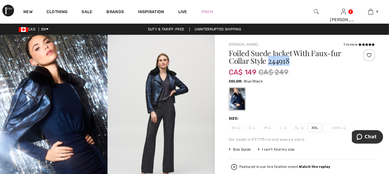
drag, startPoint x: 268, startPoint y: 62, endPoint x: 291, endPoint y: 62, distance: 22.2
click at [291, 62] on h1 "Foiled Suede Jacket With Faux-fur Collar Style 244918" at bounding box center [290, 56] width 122 height 15
copy h1 "244918"
click at [370, 135] on span "Chat" at bounding box center [371, 136] width 12 height 5
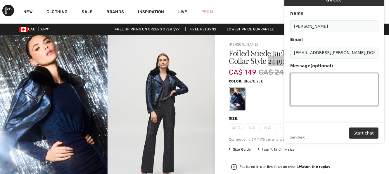
click at [304, 73] on textarea "Message (optional)" at bounding box center [334, 89] width 88 height 33
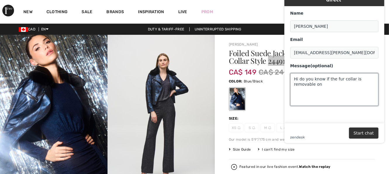
paste textarea "244918"
type textarea "Hi do you know if the fur collar is removable on 244918"
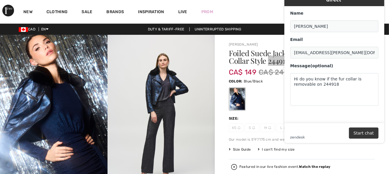
click at [364, 130] on button "Start chat" at bounding box center [364, 133] width 30 height 11
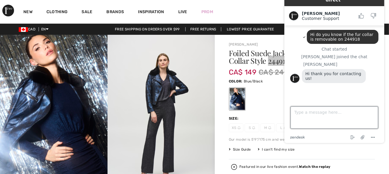
click at [295, 112] on textarea "Type a message here..." at bounding box center [334, 118] width 88 height 22
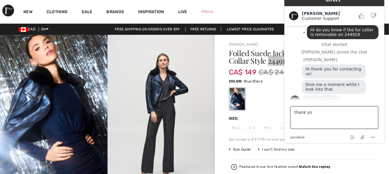
type textarea "thank you"
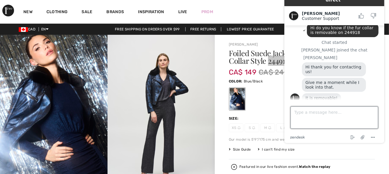
scroll to position [0, 0]
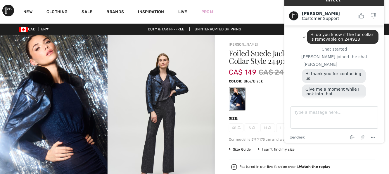
click at [241, 19] on div "New Clothing Sale Brands Inspiration Live Prom PAMELA Hi, PAMELA! 50 Reward poi…" at bounding box center [194, 11] width 389 height 23
click at [373, 137] on circle "Menu" at bounding box center [372, 137] width 1 height 1
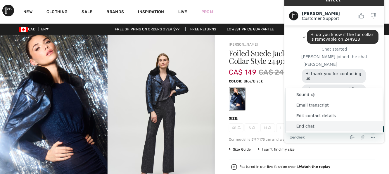
click at [332, 125] on li "End chat" at bounding box center [334, 126] width 97 height 11
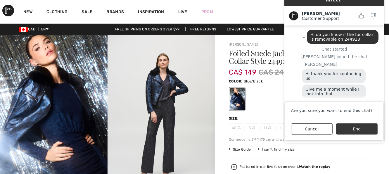
click at [361, 133] on button "End" at bounding box center [357, 129] width 42 height 11
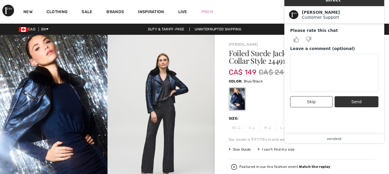
click at [239, 12] on div "New Clothing Sale Brands Inspiration Live Prom PAMELA Hi, PAMELA! 50 Reward poi…" at bounding box center [194, 11] width 389 height 23
click at [315, 99] on button "Skip" at bounding box center [311, 101] width 42 height 11
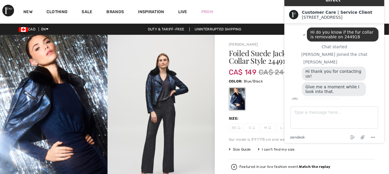
scroll to position [44, 0]
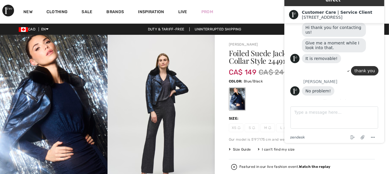
click at [278, 9] on div "New Clothing Sale Brands Inspiration Live Prom PAMELA Hi, PAMELA! 50 Reward poi…" at bounding box center [194, 11] width 389 height 23
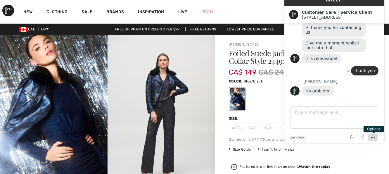
click at [375, 137] on icon "Menu" at bounding box center [372, 137] width 7 height 7
click at [231, 15] on div "New Clothing Sale Brands Inspiration Live Prom PAMELA Hi, PAMELA! 50 Reward poi…" at bounding box center [194, 11] width 389 height 23
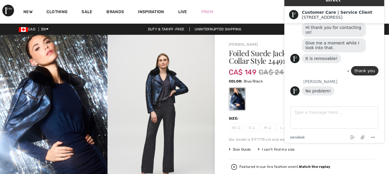
click at [296, 10] on img at bounding box center [293, 14] width 9 height 9
click at [380, 6] on div "Customer Care | Service Client 1ère Avenue 1ère Avenue" at bounding box center [334, 14] width 100 height 17
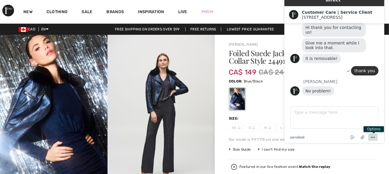
click at [373, 138] on icon "Menu" at bounding box center [372, 137] width 7 height 7
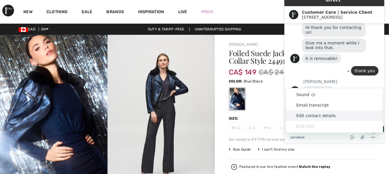
click at [310, 116] on li "Edit contact details" at bounding box center [334, 116] width 97 height 11
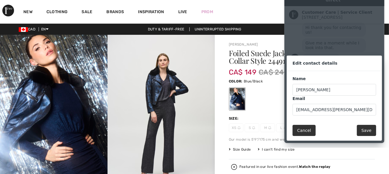
click at [296, 133] on button "Cancel" at bounding box center [303, 130] width 23 height 11
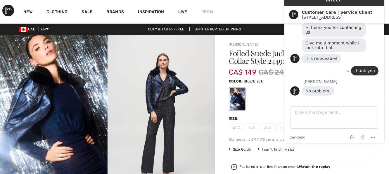
click at [234, 9] on div "New Clothing Sale Brands Inspiration Live Prom PAMELA Hi, PAMELA! 50 Reward poi…" at bounding box center [194, 11] width 389 height 23
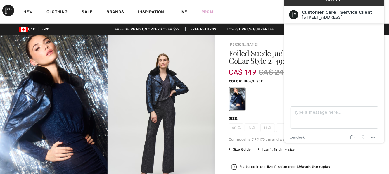
click at [251, 13] on div "New Clothing Sale Brands Inspiration Live Prom PAMELA Hi, PAMELA! 50 Reward poi…" at bounding box center [194, 11] width 389 height 23
click at [292, 10] on img at bounding box center [293, 14] width 9 height 9
drag, startPoint x: 292, startPoint y: 9, endPoint x: 377, endPoint y: 3, distance: 84.4
click at [377, 6] on div "Customer Care | Service Client 1ère Avenue 1ère Avenue" at bounding box center [334, 14] width 100 height 17
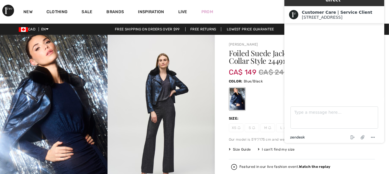
click at [300, 137] on icon at bounding box center [300, 138] width 2 height 2
click at [382, 139] on footer "Type a message here... zendesk .cls-1{fill:#03363d;} End chat Attach file Optio…" at bounding box center [334, 121] width 100 height 43
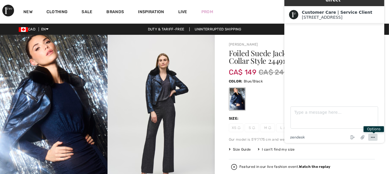
click at [372, 139] on icon "Menu" at bounding box center [372, 137] width 7 height 7
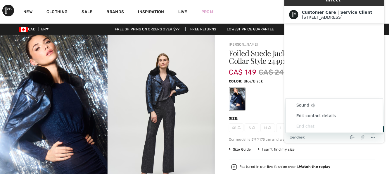
click at [308, 126] on li "End chat" at bounding box center [334, 126] width 97 height 11
click at [267, 106] on div at bounding box center [302, 99] width 146 height 24
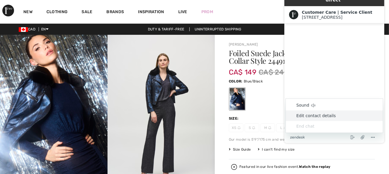
click at [370, 155] on div "Foiled Suede Jacket With Faux-fur Collar Style 244918 CA$ 149 CA$ 249 Color: Bl…" at bounding box center [302, 143] width 146 height 188
click at [243, 10] on div "New Clothing Sale Brands Inspiration Live Prom PAMELA Hi, PAMELA! 50 Reward poi…" at bounding box center [194, 11] width 389 height 23
click at [301, 10] on div "Customer Care | Service Client 1ère Avenue 1ère Avenue" at bounding box center [338, 15] width 81 height 10
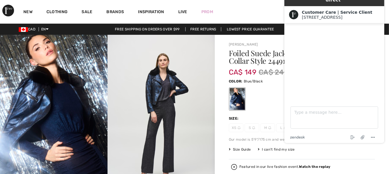
click at [268, 11] on div "New Clothing Sale Brands Inspiration Live Prom PAMELA Hi, PAMELA! 50 Reward poi…" at bounding box center [194, 11] width 389 height 23
click at [365, 6] on div "Customer Care | Service Client 1ère Avenue 1ère Avenue" at bounding box center [334, 14] width 100 height 17
drag, startPoint x: 387, startPoint y: 28, endPoint x: 386, endPoint y: 64, distance: 36.6
click at [386, 64] on div "Live Chat | Chat en direct Created with Sketch. Customer Care | Service Client …" at bounding box center [333, 65] width 109 height 165
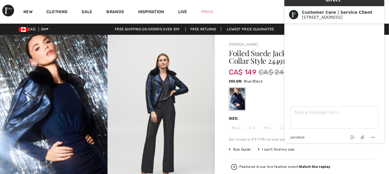
click at [386, 64] on div "Live Chat | Chat en direct Created with Sketch. Customer Care | Service Client …" at bounding box center [333, 65] width 109 height 165
click at [254, 13] on div "New Clothing Sale Brands Inspiration Live Prom PAMELA Hi, PAMELA! 50 Reward poi…" at bounding box center [194, 11] width 389 height 23
drag, startPoint x: 533, startPoint y: -3, endPoint x: 374, endPoint y: 12, distance: 160.3
click at [374, 15] on div "1ère Avenue" at bounding box center [341, 17] width 78 height 5
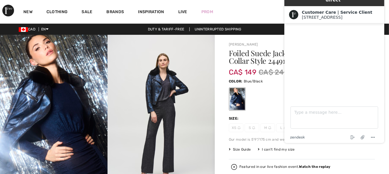
drag, startPoint x: 94, startPoint y: 28, endPoint x: 252, endPoint y: 13, distance: 158.9
click at [252, 13] on div "New Clothing Sale Brands Inspiration Live Prom PAMELA Hi, PAMELA! 50 Reward poi…" at bounding box center [194, 11] width 389 height 23
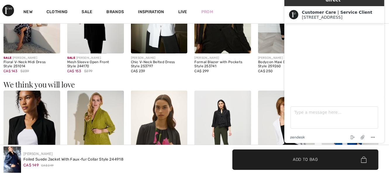
scroll to position [469, 0]
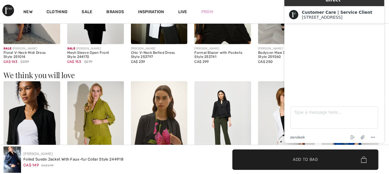
drag, startPoint x: 90, startPoint y: 49, endPoint x: 257, endPoint y: 11, distance: 171.7
click at [257, 11] on div "New Clothing Sale Brands Inspiration Live Prom PAMELA Hi, PAMELA! 50 Reward poi…" at bounding box center [194, 11] width 389 height 23
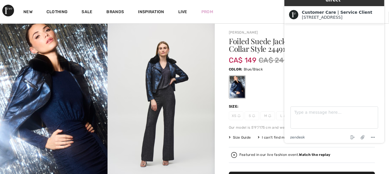
scroll to position [0, 0]
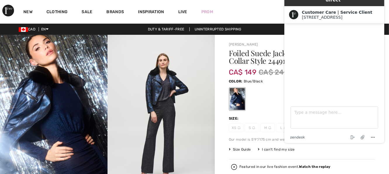
click at [294, 10] on img at bounding box center [293, 14] width 9 height 9
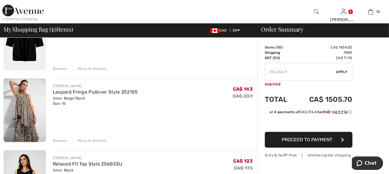
scroll to position [234, 0]
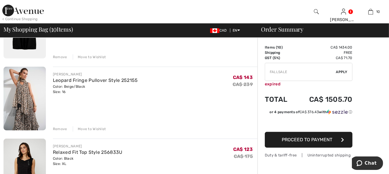
click at [96, 129] on div "Move to Wishlist" at bounding box center [89, 128] width 33 height 5
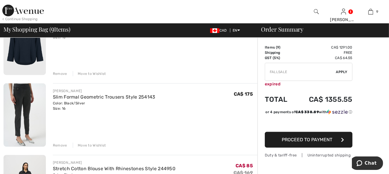
scroll to position [433, 0]
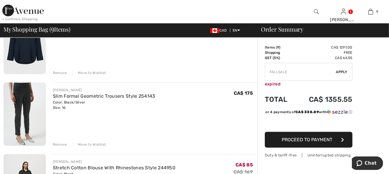
click at [100, 144] on div "Move to Wishlist" at bounding box center [89, 144] width 33 height 5
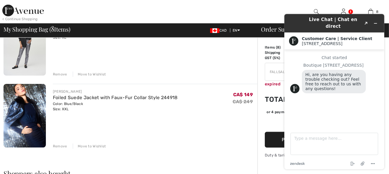
scroll to position [515, 0]
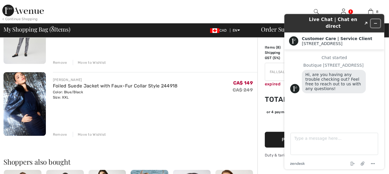
click at [376, 21] on icon "Minimize widget" at bounding box center [375, 23] width 4 height 4
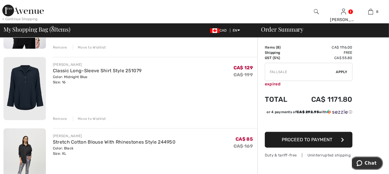
scroll to position [386, 0]
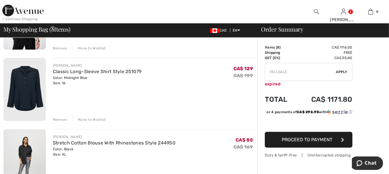
click at [99, 119] on div "Move to Wishlist" at bounding box center [89, 119] width 33 height 5
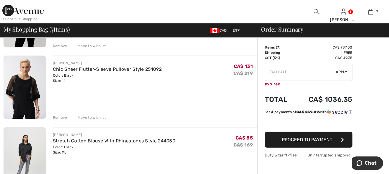
scroll to position [316, 0]
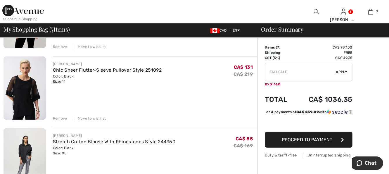
click at [99, 119] on div "Move to Wishlist" at bounding box center [89, 118] width 33 height 5
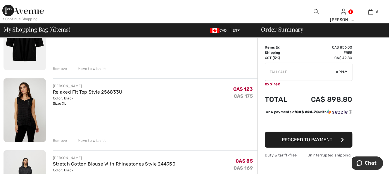
scroll to position [222, 0]
click at [24, 121] on img at bounding box center [25, 109] width 42 height 63
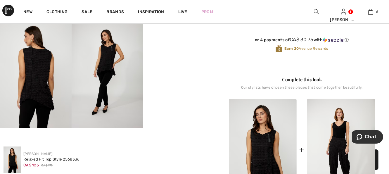
scroll to position [175, 0]
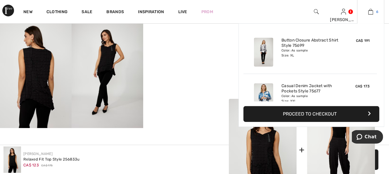
click at [371, 11] on img at bounding box center [370, 11] width 5 height 7
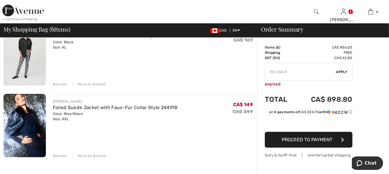
scroll to position [351, 0]
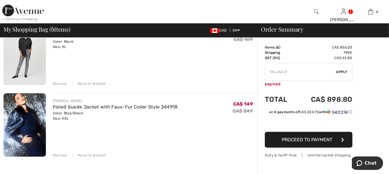
click at [95, 153] on div "Move to Wishlist" at bounding box center [89, 155] width 33 height 5
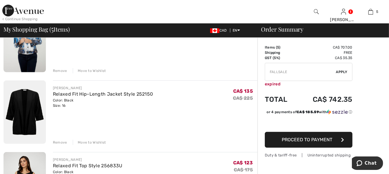
scroll to position [140, 0]
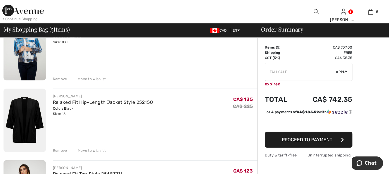
click at [23, 130] on img at bounding box center [25, 120] width 42 height 63
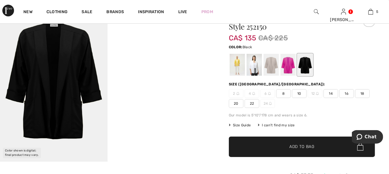
scroll to position [35, 0]
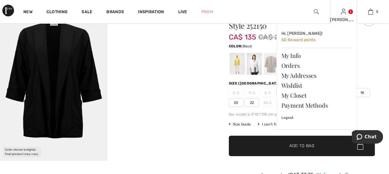
click at [346, 11] on link at bounding box center [343, 12] width 5 height 6
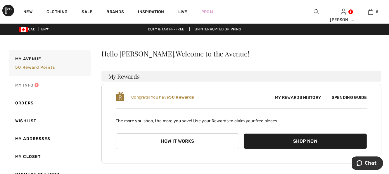
click at [27, 85] on link "My Info" at bounding box center [49, 85] width 83 height 18
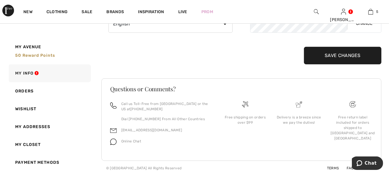
scroll to position [127, 0]
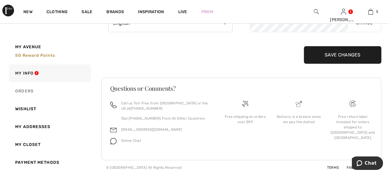
click at [25, 90] on link "Orders" at bounding box center [49, 91] width 83 height 18
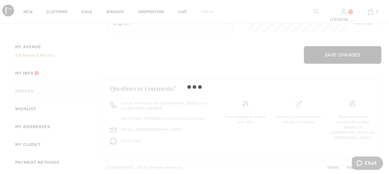
scroll to position [46, 0]
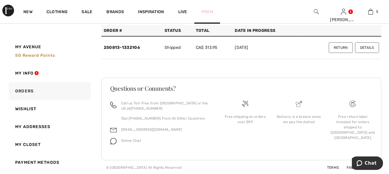
click at [208, 9] on link "Prom" at bounding box center [207, 12] width 12 height 6
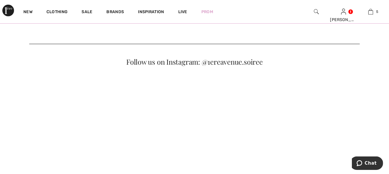
scroll to position [281, 0]
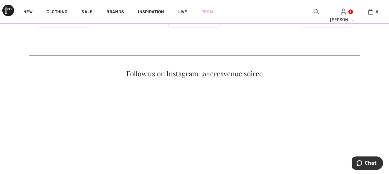
click at [322, 27] on button "Shop Now" at bounding box center [326, 21] width 52 height 12
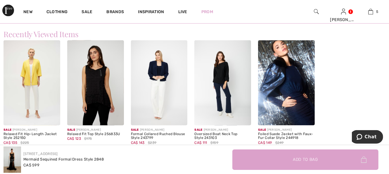
scroll to position [643, 0]
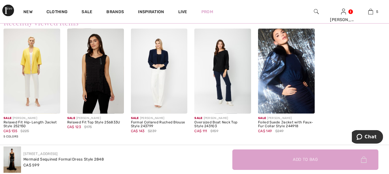
click at [226, 74] on img at bounding box center [222, 71] width 57 height 85
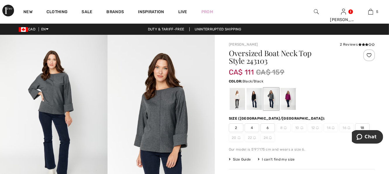
click at [254, 104] on div at bounding box center [254, 99] width 15 height 22
